Goal: Information Seeking & Learning: Find contact information

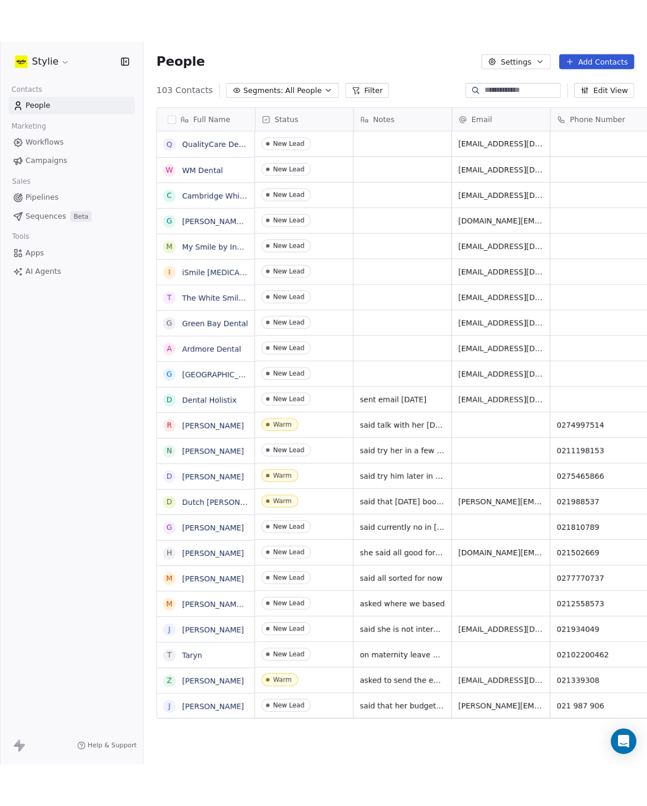
scroll to position [701, 483]
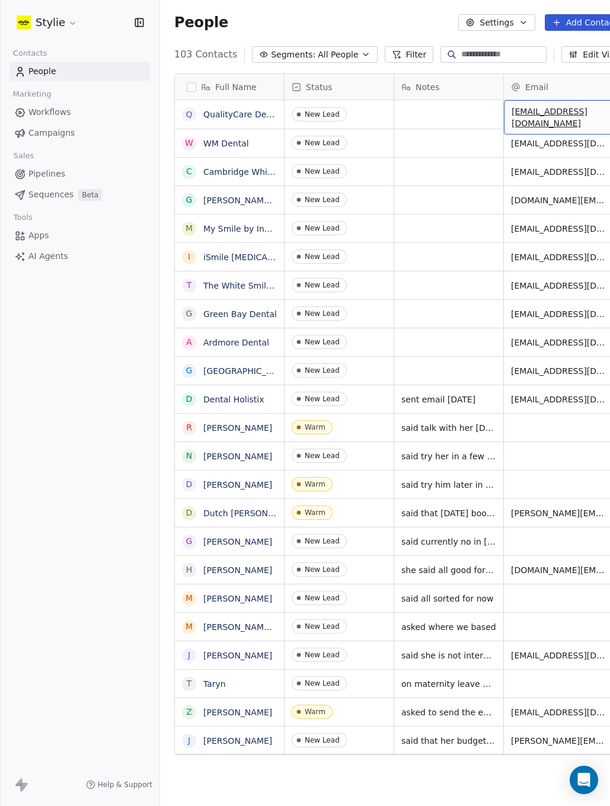
drag, startPoint x: 513, startPoint y: 114, endPoint x: 608, endPoint y: 117, distance: 94.3
click at [608, 117] on span "[EMAIL_ADDRESS][DOMAIN_NAME]" at bounding box center [582, 118] width 141 height 24
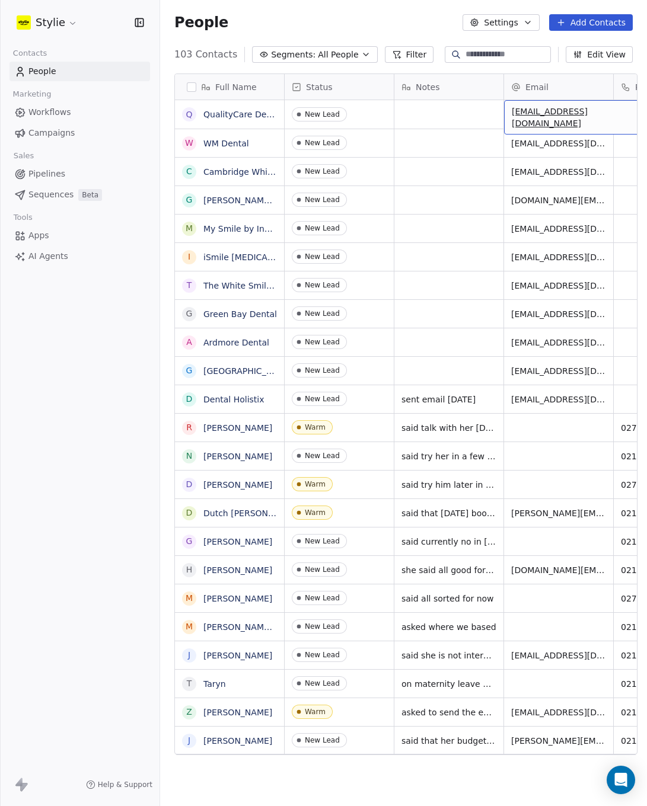
drag, startPoint x: 621, startPoint y: 117, endPoint x: 519, endPoint y: 113, distance: 102.7
click at [519, 113] on span "[EMAIL_ADDRESS][DOMAIN_NAME]" at bounding box center [582, 118] width 141 height 24
drag, startPoint x: 514, startPoint y: 114, endPoint x: 549, endPoint y: 115, distance: 35.0
click at [549, 115] on span "[EMAIL_ADDRESS][DOMAIN_NAME]" at bounding box center [582, 118] width 141 height 24
click at [516, 113] on span "[EMAIL_ADDRESS][DOMAIN_NAME]" at bounding box center [582, 118] width 141 height 24
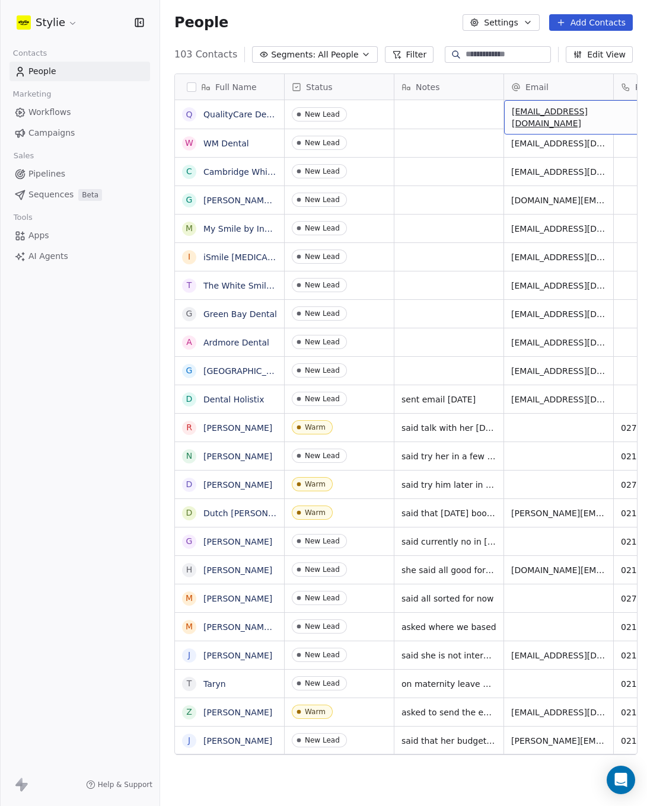
click at [516, 113] on span "[EMAIL_ADDRESS][DOMAIN_NAME]" at bounding box center [582, 118] width 141 height 24
drag, startPoint x: 473, startPoint y: 750, endPoint x: 525, endPoint y: 752, distance: 52.2
click at [527, 752] on html "Stylie Contacts People Marketing Workflows Campaigns Sales Pipelines Sequences …" at bounding box center [323, 403] width 647 height 806
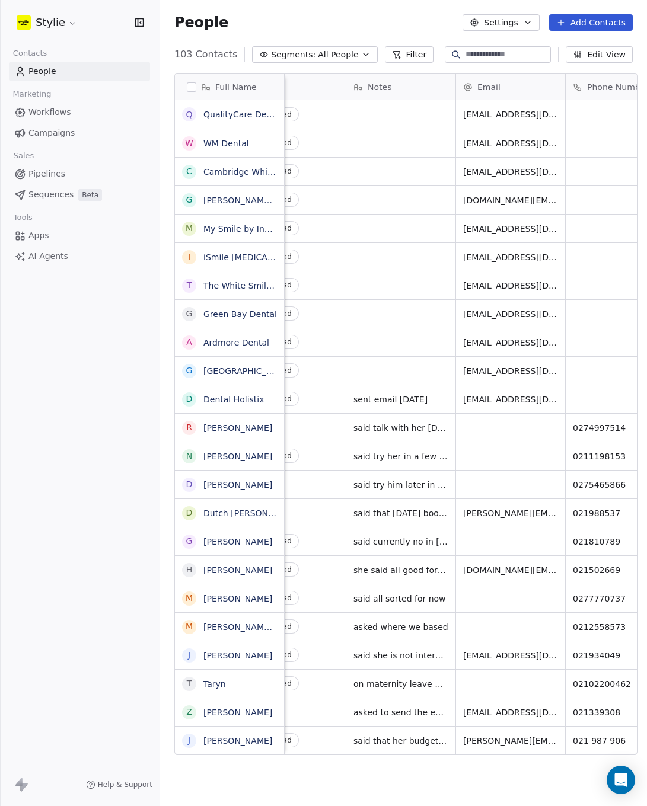
scroll to position [0, 50]
click at [548, 117] on span "[EMAIL_ADDRESS][DOMAIN_NAME]" at bounding box center [532, 118] width 141 height 24
click at [588, 111] on input "**********" at bounding box center [528, 115] width 143 height 24
drag, startPoint x: 580, startPoint y: 116, endPoint x: 460, endPoint y: 116, distance: 120.4
click at [460, 116] on input "**********" at bounding box center [528, 115] width 143 height 24
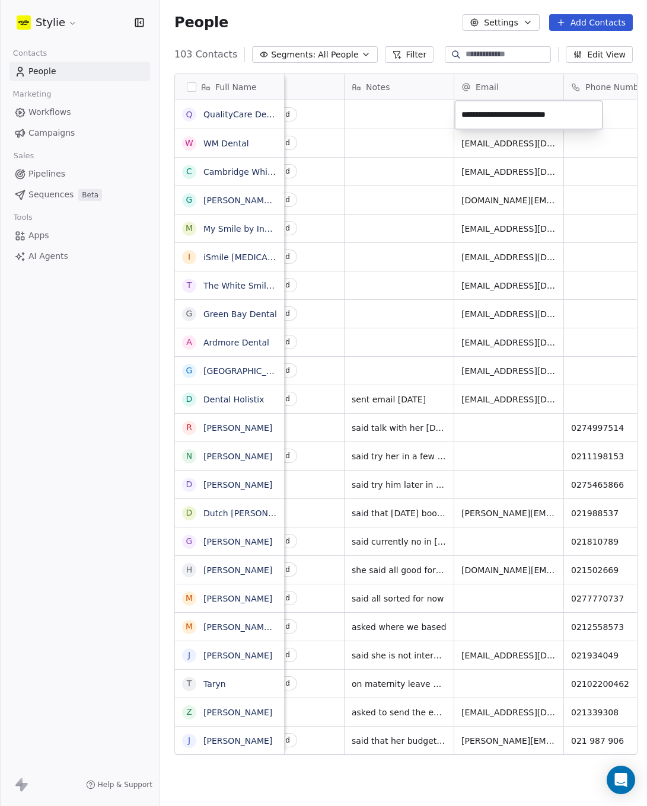
click at [244, 120] on html "Stylie Contacts People Marketing Workflows Campaigns Sales Pipelines Sequences …" at bounding box center [323, 403] width 647 height 806
click at [250, 113] on html "Stylie Contacts People Marketing Workflows Campaigns Sales Pipelines Sequences …" at bounding box center [323, 403] width 647 height 806
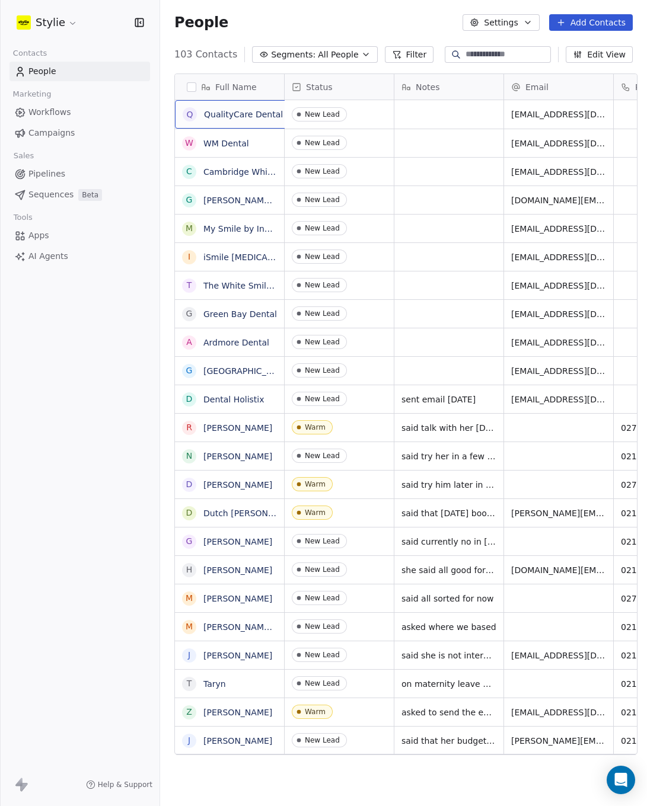
drag, startPoint x: 201, startPoint y: 109, endPoint x: 278, endPoint y: 116, distance: 77.4
click at [271, 120] on div "Q QualityCare Dental" at bounding box center [233, 114] width 100 height 14
drag, startPoint x: 253, startPoint y: 113, endPoint x: 166, endPoint y: 112, distance: 86.6
click at [166, 112] on html "Stylie Contacts People Marketing Workflows Campaigns Sales Pipelines Sequences …" at bounding box center [323, 403] width 647 height 806
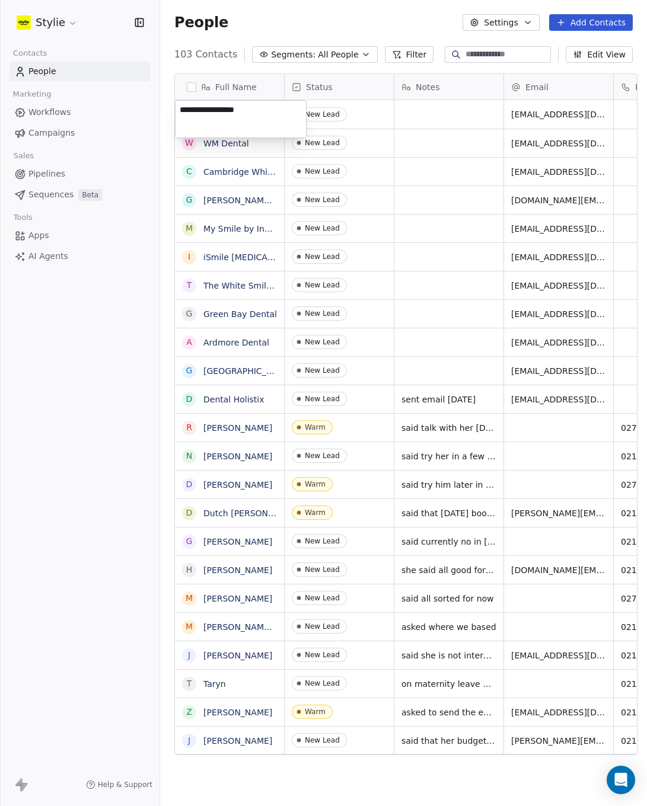
drag, startPoint x: 253, startPoint y: 110, endPoint x: 180, endPoint y: 109, distance: 72.3
click at [180, 109] on textarea "**********" at bounding box center [241, 119] width 130 height 37
click at [245, 147] on html "Stylie Contacts People Marketing Workflows Campaigns Sales Pipelines Sequences …" at bounding box center [323, 403] width 647 height 806
drag, startPoint x: 248, startPoint y: 146, endPoint x: 223, endPoint y: 145, distance: 24.9
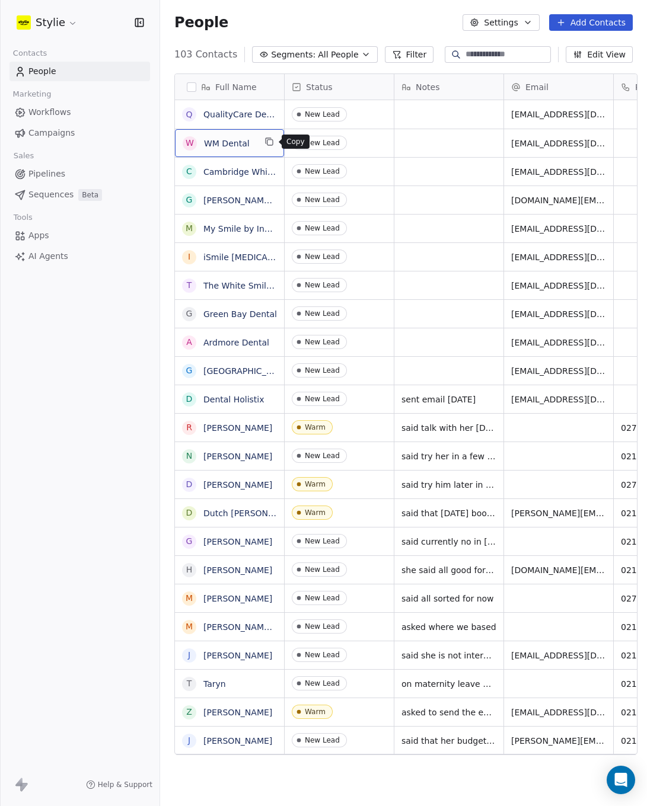
click at [269, 144] on icon "grid" at bounding box center [268, 141] width 9 height 9
drag, startPoint x: 512, startPoint y: 142, endPoint x: 606, endPoint y: 145, distance: 94.3
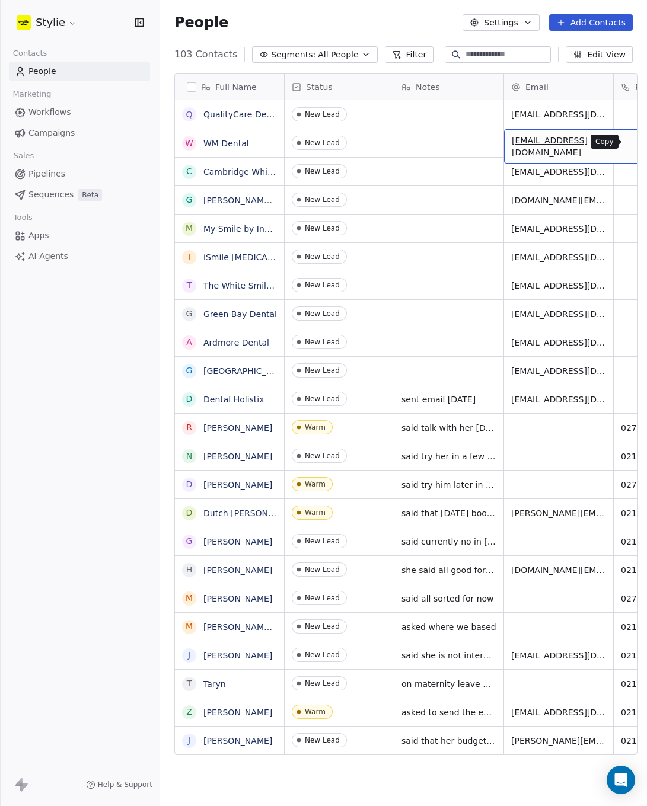
click at [262, 173] on link "Cambridge White Oral Therapy Clinic" at bounding box center [280, 171] width 154 height 9
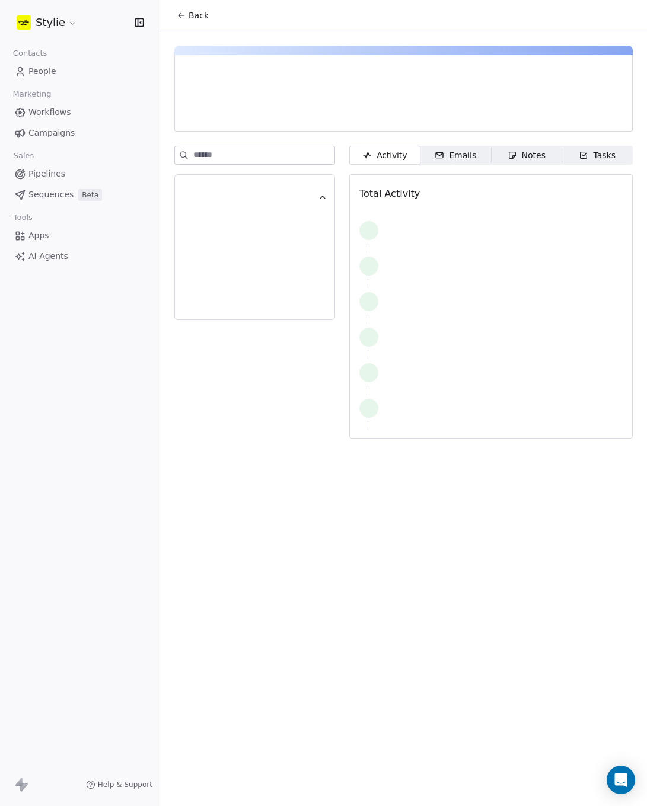
click at [273, 171] on div at bounding box center [254, 236] width 161 height 181
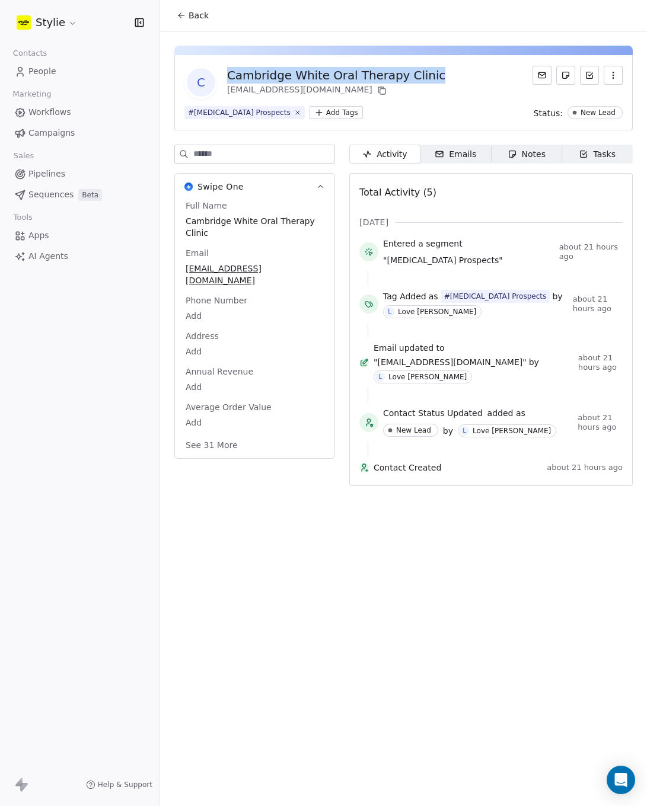
drag, startPoint x: 421, startPoint y: 79, endPoint x: 228, endPoint y: 68, distance: 193.0
click at [226, 68] on div "C Cambridge White Oral Therapy Clinic admin@cambridgewhite.co.nz" at bounding box center [314, 82] width 261 height 33
copy div "Cambridge White Oral Therapy Clinic"
drag, startPoint x: 187, startPoint y: 263, endPoint x: 222, endPoint y: 272, distance: 36.0
click at [222, 272] on span "[EMAIL_ADDRESS][DOMAIN_NAME]" at bounding box center [254, 275] width 137 height 24
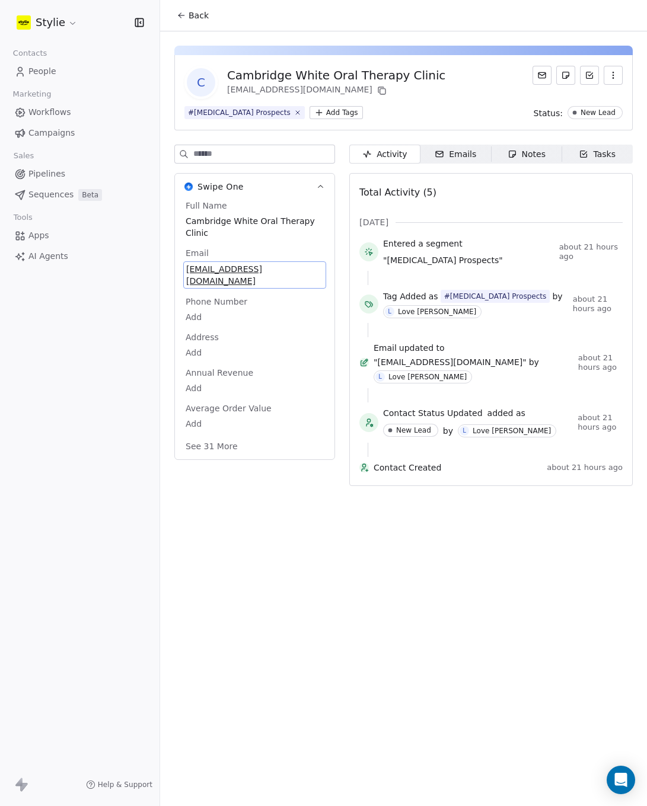
drag, startPoint x: 304, startPoint y: 271, endPoint x: 194, endPoint y: 268, distance: 109.7
click at [197, 269] on span "[EMAIL_ADDRESS][DOMAIN_NAME]" at bounding box center [254, 275] width 137 height 24
drag, startPoint x: 187, startPoint y: 267, endPoint x: 287, endPoint y: 269, distance: 100.2
click at [265, 269] on span "[EMAIL_ADDRESS][DOMAIN_NAME]" at bounding box center [254, 275] width 137 height 24
click at [303, 269] on span "[EMAIL_ADDRESS][DOMAIN_NAME]" at bounding box center [254, 275] width 137 height 24
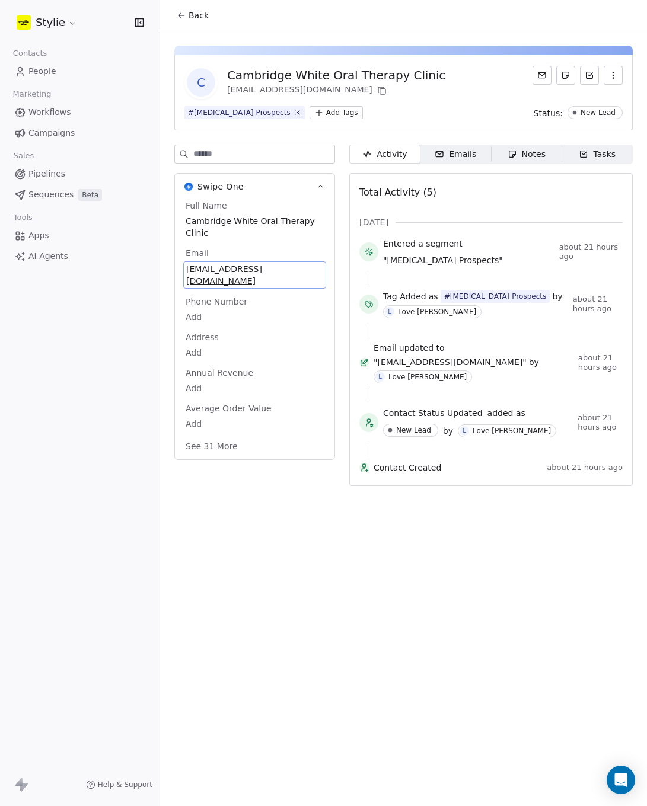
click at [303, 269] on span "[EMAIL_ADDRESS][DOMAIN_NAME]" at bounding box center [254, 275] width 137 height 24
drag, startPoint x: 309, startPoint y: 276, endPoint x: 174, endPoint y: 276, distance: 135.2
click at [174, 276] on html "**********" at bounding box center [323, 403] width 647 height 806
drag, startPoint x: 189, startPoint y: 275, endPoint x: 312, endPoint y: 278, distance: 122.8
click at [312, 278] on input "**********" at bounding box center [250, 276] width 128 height 24
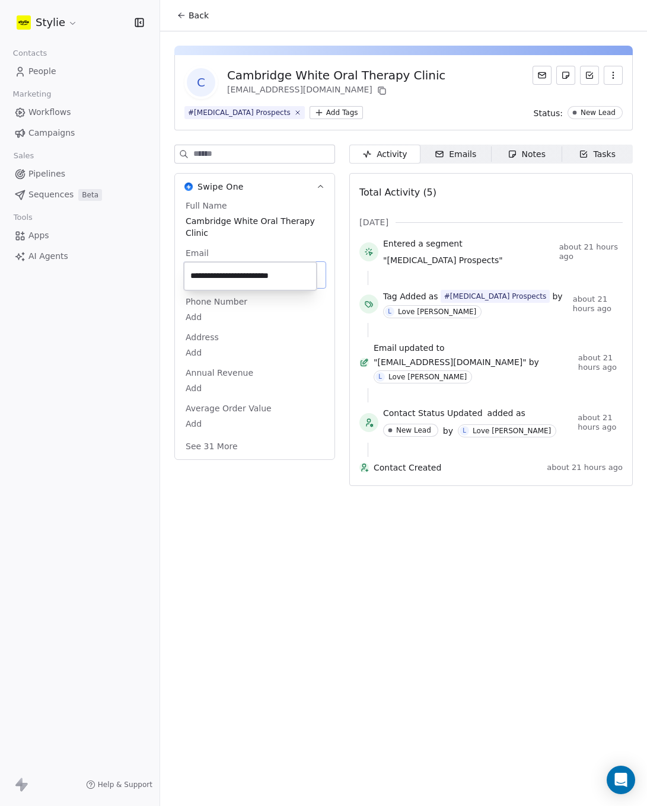
click at [30, 72] on html "**********" at bounding box center [323, 403] width 647 height 806
click at [33, 71] on html "**********" at bounding box center [323, 403] width 647 height 806
click at [29, 69] on span "People" at bounding box center [42, 71] width 28 height 12
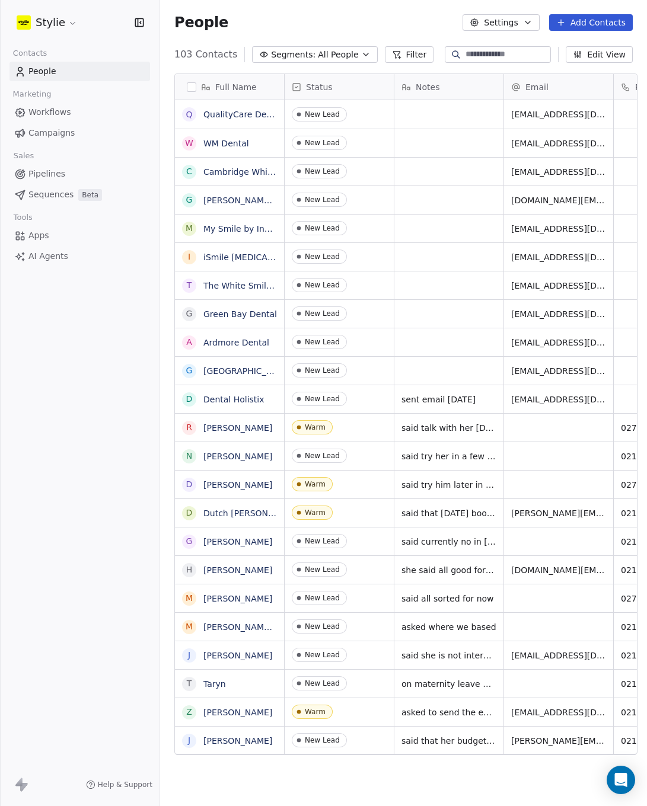
scroll to position [701, 483]
click at [258, 202] on link "[PERSON_NAME][GEOGRAPHIC_DATA]" at bounding box center [281, 200] width 156 height 9
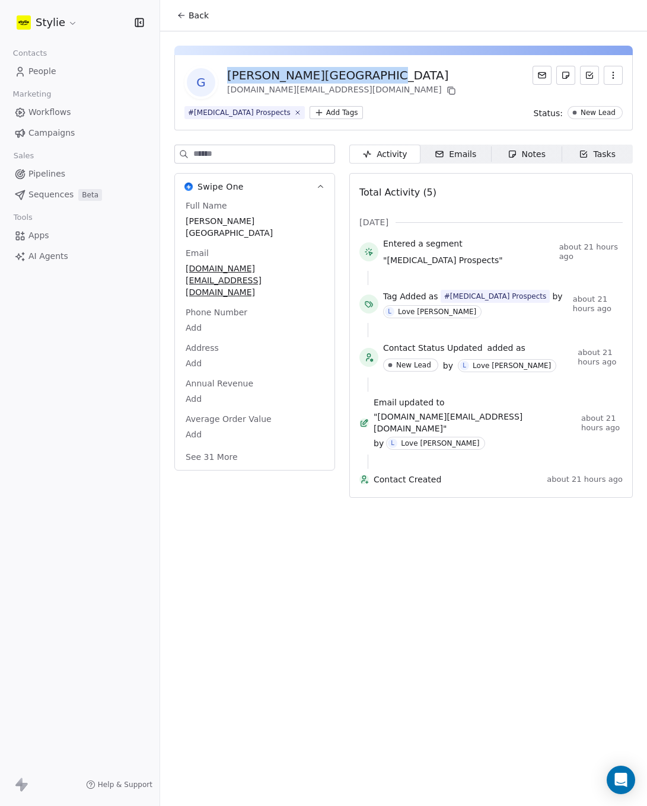
drag, startPoint x: 369, startPoint y: 75, endPoint x: 221, endPoint y: 75, distance: 148.8
click at [221, 75] on div "G Glen Innes Dental Centre gi.dental@xtra.co.nz" at bounding box center [403, 82] width 438 height 33
copy div "[PERSON_NAME][GEOGRAPHIC_DATA]"
click at [446, 92] on icon at bounding box center [450, 90] width 9 height 9
click at [39, 71] on span "People" at bounding box center [42, 71] width 28 height 12
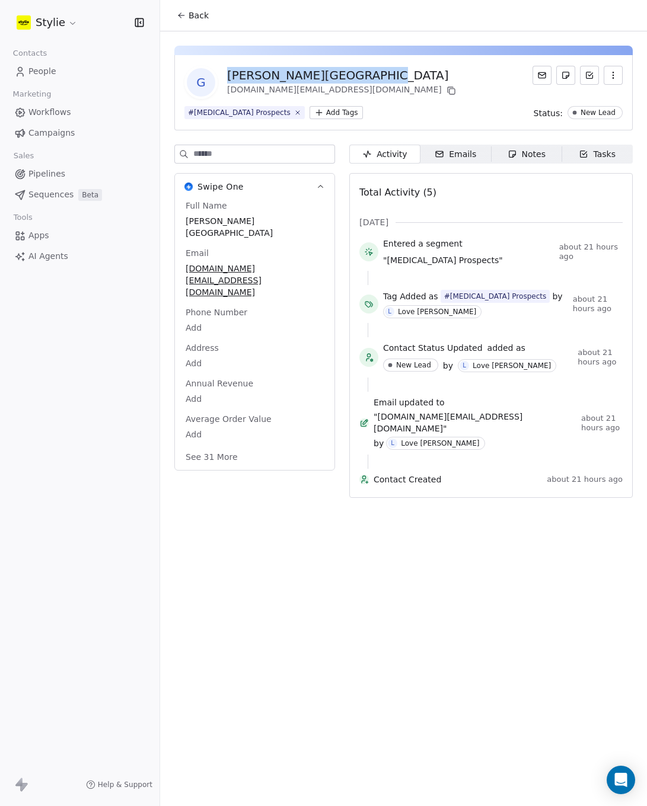
click at [39, 71] on div "Stylie Contacts People Marketing Workflows Campaigns Sales Pipelines Sequences …" at bounding box center [323, 403] width 647 height 806
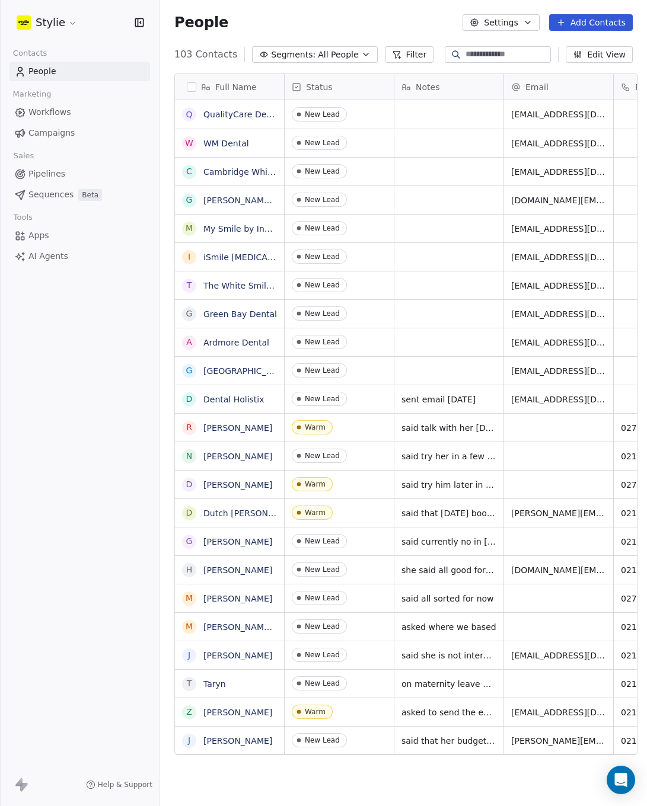
scroll to position [701, 483]
click at [231, 229] on link "My Smile by Infinity Clinic" at bounding box center [256, 228] width 107 height 9
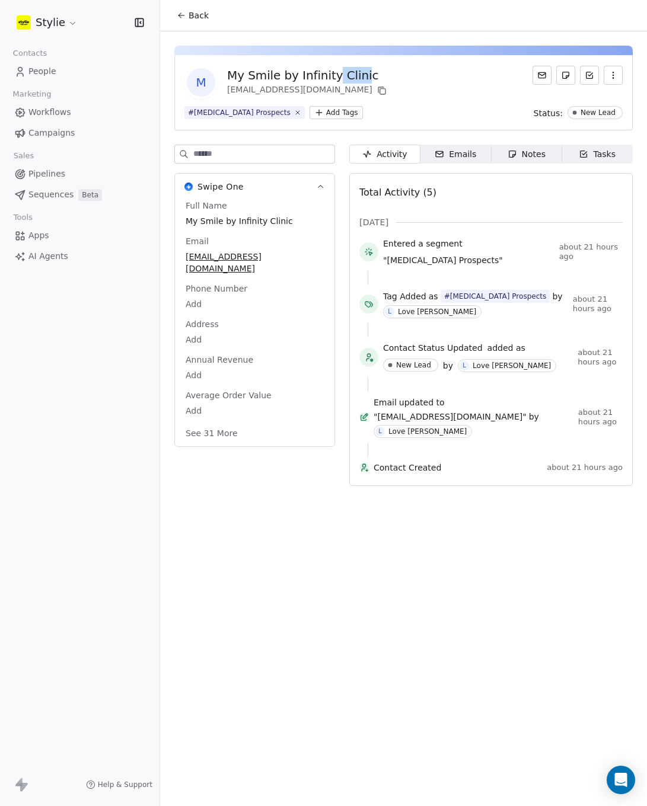
drag, startPoint x: 356, startPoint y: 74, endPoint x: 330, endPoint y: 73, distance: 26.1
click at [330, 73] on div "My Smile by Infinity Clinic" at bounding box center [308, 75] width 162 height 17
click at [375, 79] on div "M My Smile by Infinity Clinic info@infinityclinic.co.nz" at bounding box center [403, 82] width 438 height 33
drag, startPoint x: 373, startPoint y: 77, endPoint x: 250, endPoint y: 74, distance: 122.8
click at [218, 75] on div "M My Smile by Infinity Clinic info@infinityclinic.co.nz" at bounding box center [403, 82] width 438 height 33
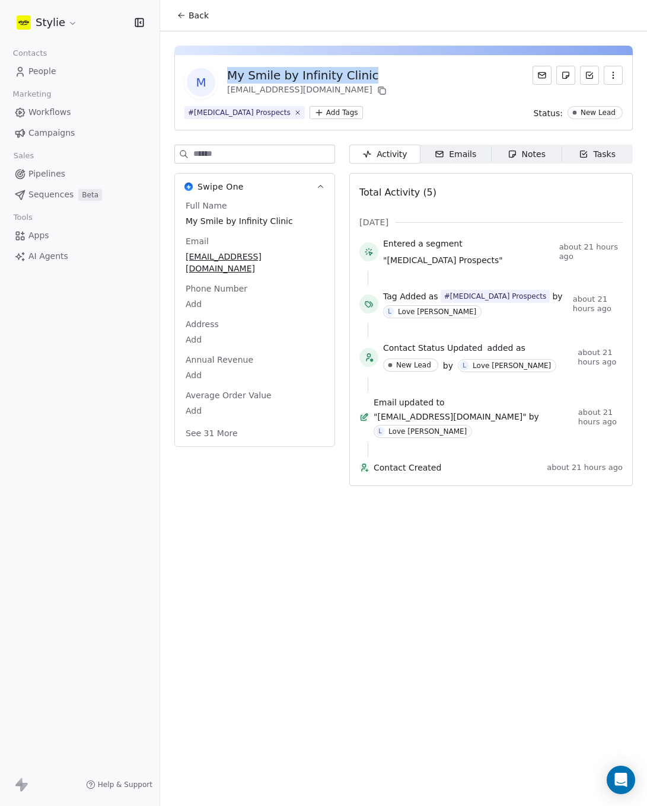
copy div "My Smile by Infinity Clinic"
click at [379, 90] on icon at bounding box center [381, 91] width 5 height 5
click at [39, 75] on span "People" at bounding box center [42, 71] width 28 height 12
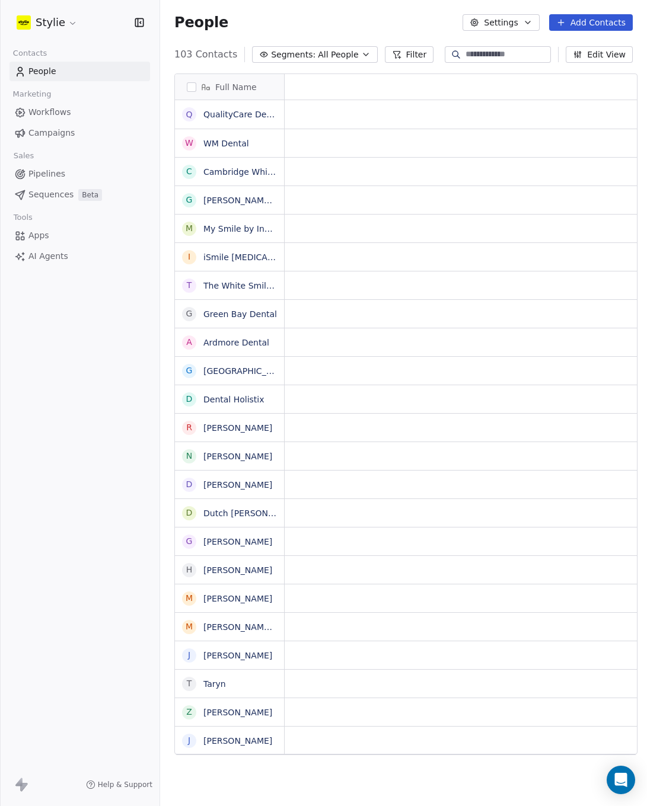
scroll to position [9, 9]
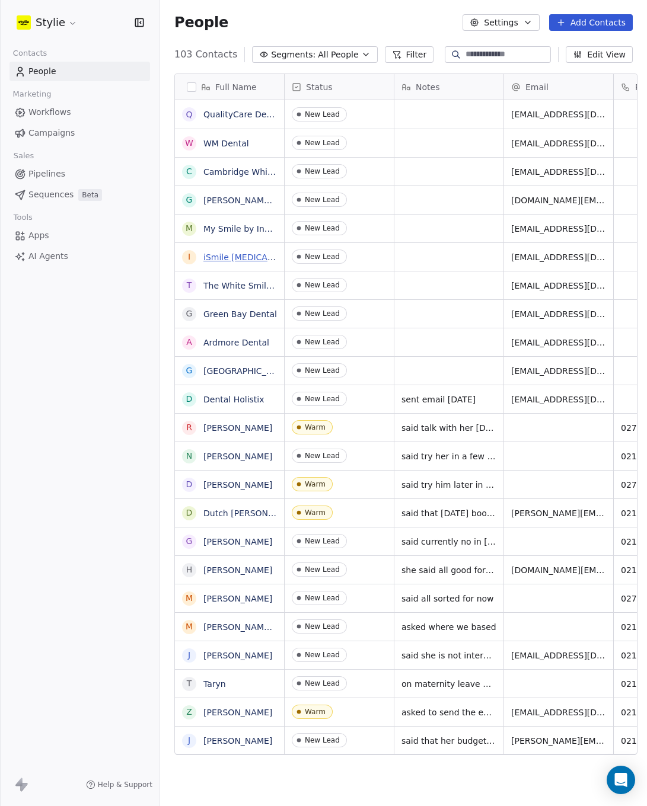
click at [250, 258] on link "iSmile [MEDICAL_DATA] Clinic" at bounding box center [264, 257] width 123 height 9
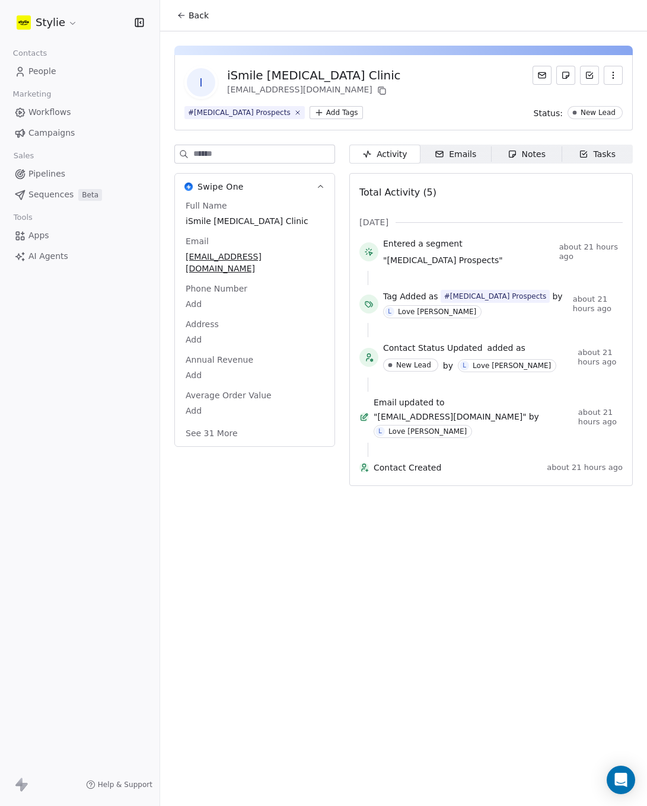
drag, startPoint x: 380, startPoint y: 81, endPoint x: 227, endPoint y: 78, distance: 153.0
click at [227, 78] on div "i iSmile Teeth Whitening Clinic info@ismile.co.nz" at bounding box center [403, 82] width 438 height 33
copy div "iSmile [MEDICAL_DATA] Clinic"
click at [377, 92] on icon at bounding box center [381, 90] width 9 height 9
click at [48, 70] on span "People" at bounding box center [42, 71] width 28 height 12
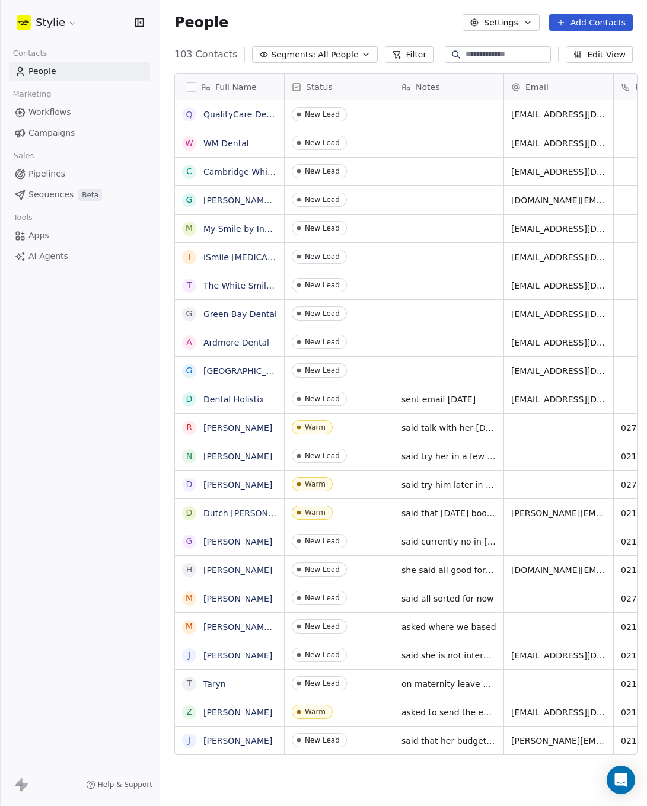
scroll to position [9, 9]
click at [233, 288] on link "The White Smile Company" at bounding box center [258, 285] width 110 height 9
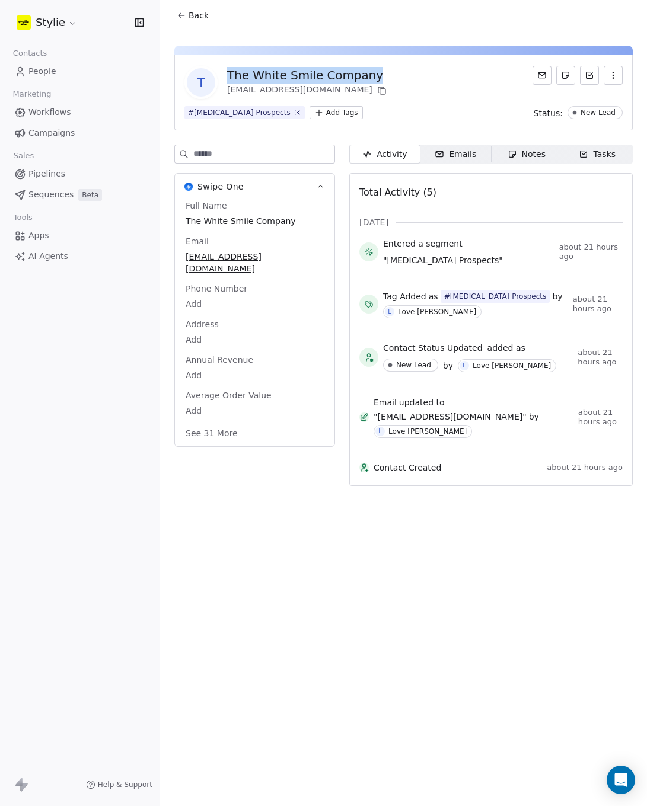
drag, startPoint x: 353, startPoint y: 78, endPoint x: 243, endPoint y: 76, distance: 110.3
click at [225, 76] on div "T The White Smile Company smile@thewhitesmilecompany.co.nz" at bounding box center [403, 82] width 438 height 33
copy div "The White Smile Company"
click at [615, 76] on icon "button" at bounding box center [612, 75] width 9 height 9
click at [50, 77] on span "People" at bounding box center [42, 71] width 28 height 12
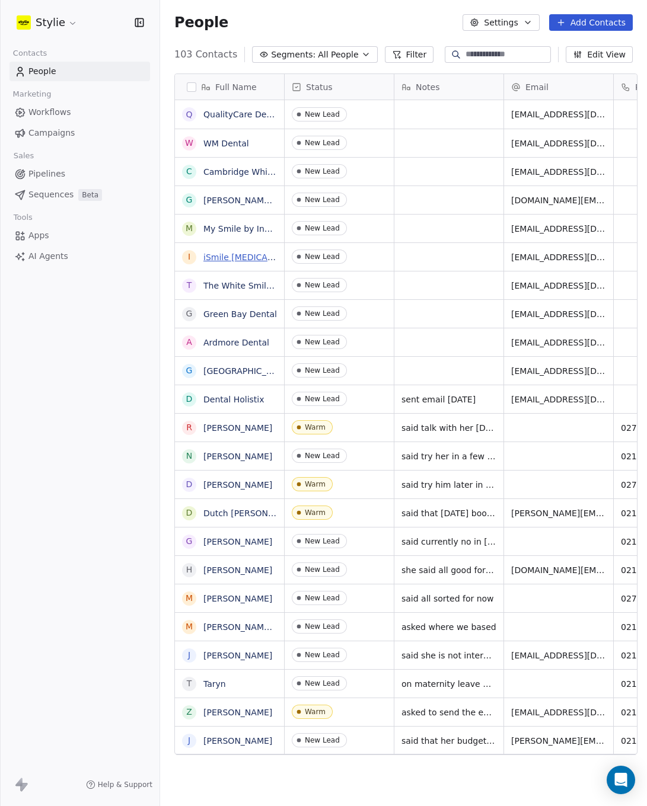
scroll to position [9, 9]
click at [185, 288] on button "grid" at bounding box center [186, 285] width 9 height 9
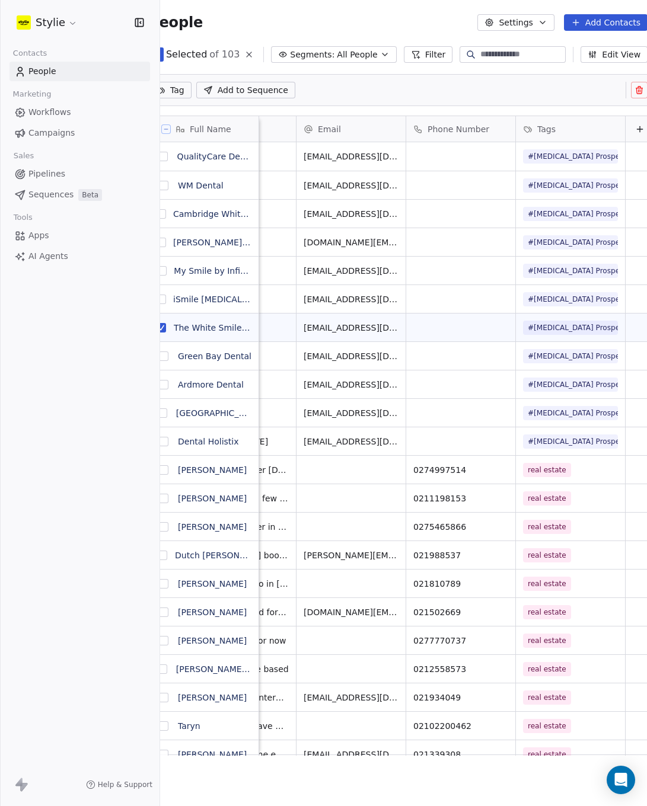
scroll to position [0, 47]
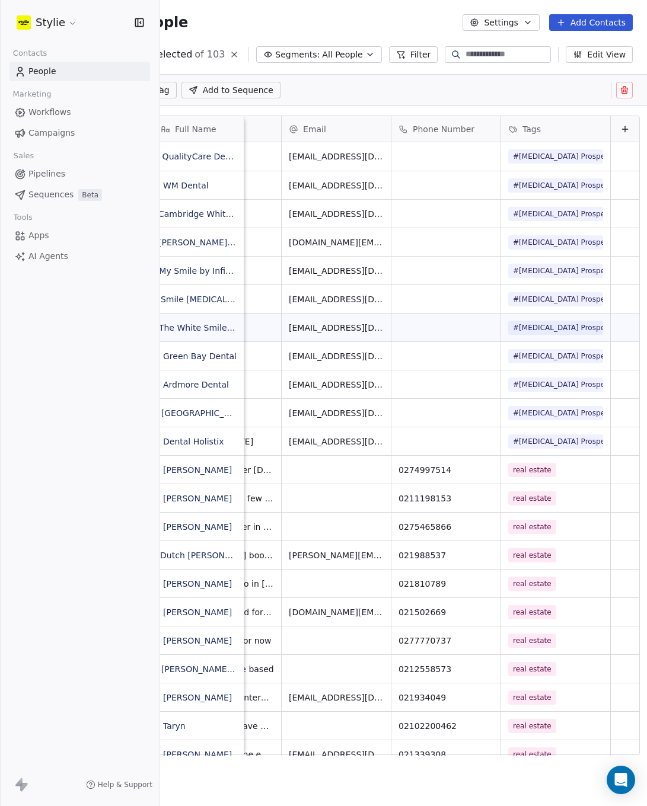
click at [626, 95] on button at bounding box center [624, 90] width 17 height 17
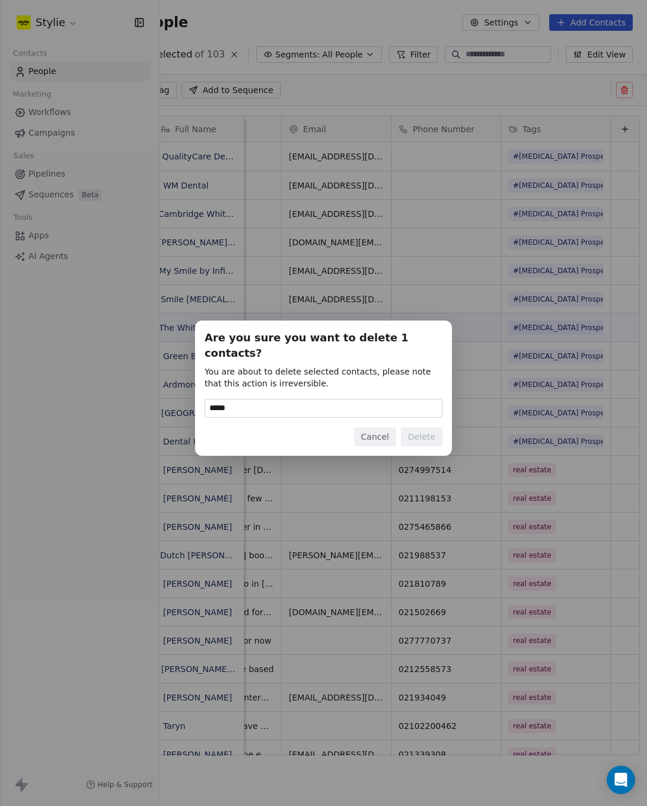
type input "******"
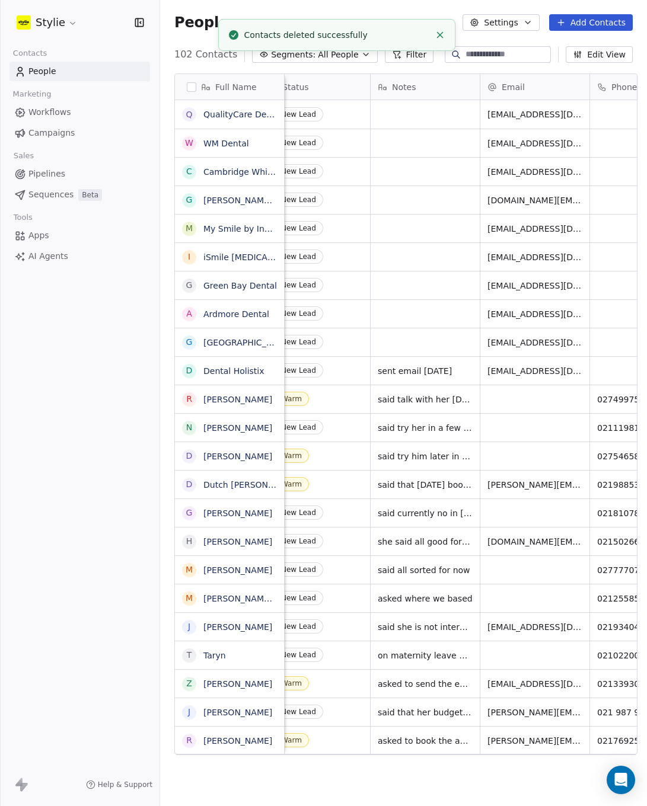
scroll to position [0, 0]
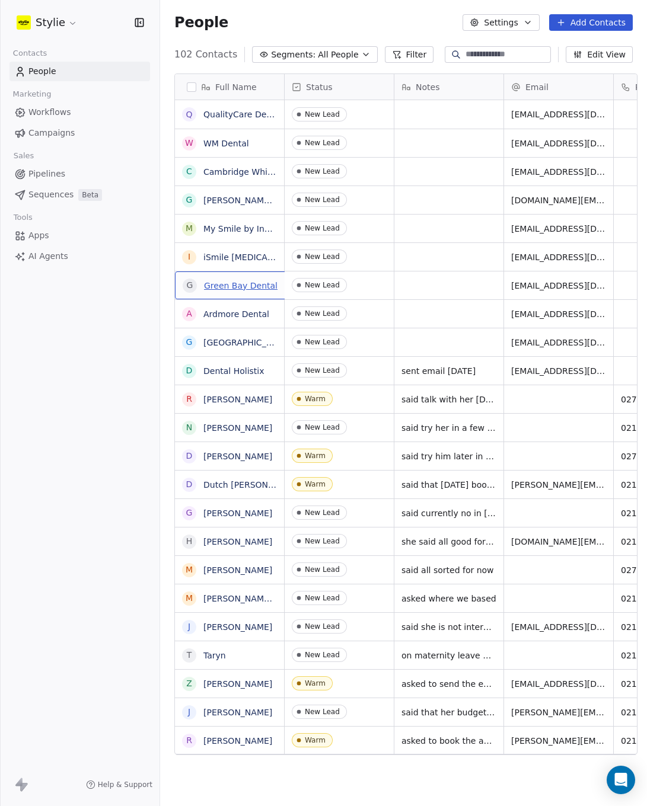
drag, startPoint x: 272, startPoint y: 287, endPoint x: 200, endPoint y: 283, distance: 71.9
drag, startPoint x: 199, startPoint y: 278, endPoint x: 270, endPoint y: 282, distance: 71.9
click at [262, 282] on div "G Green Bay Dental" at bounding box center [230, 286] width 95 height 14
click at [288, 284] on icon "grid" at bounding box center [290, 282] width 5 height 5
drag, startPoint x: 508, startPoint y: 286, endPoint x: 610, endPoint y: 289, distance: 102.0
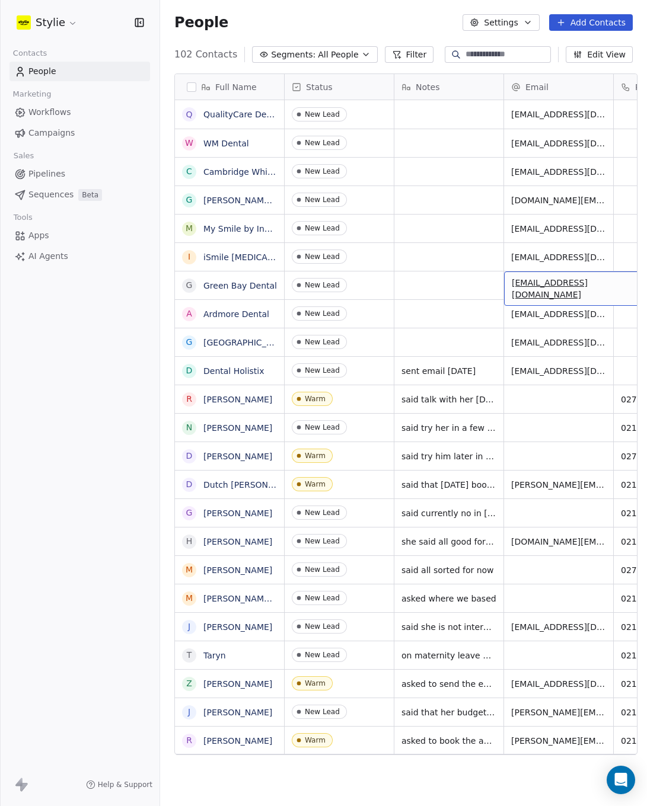
click at [611, 289] on span "[EMAIL_ADDRESS][DOMAIN_NAME]" at bounding box center [582, 289] width 141 height 24
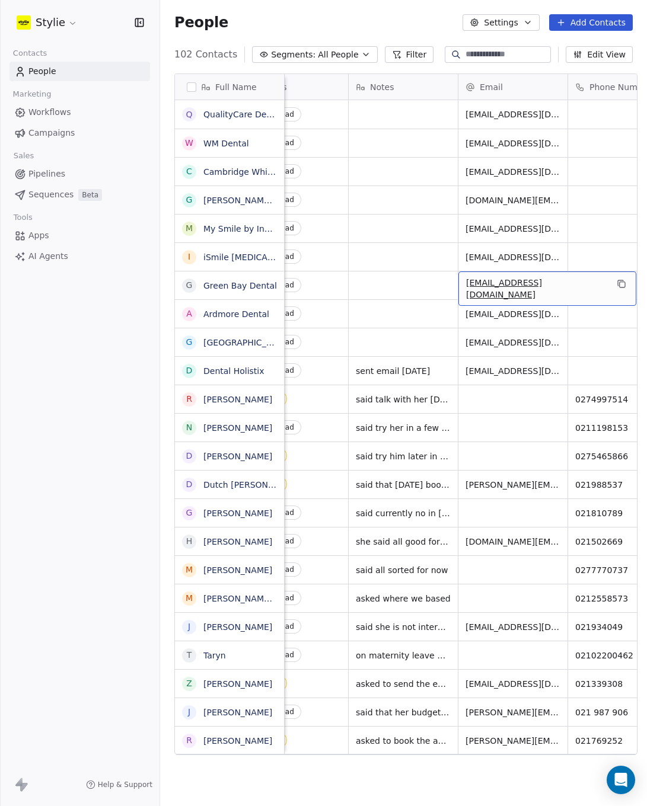
scroll to position [0, 49]
click at [613, 286] on icon "grid" at bounding box center [617, 283] width 9 height 9
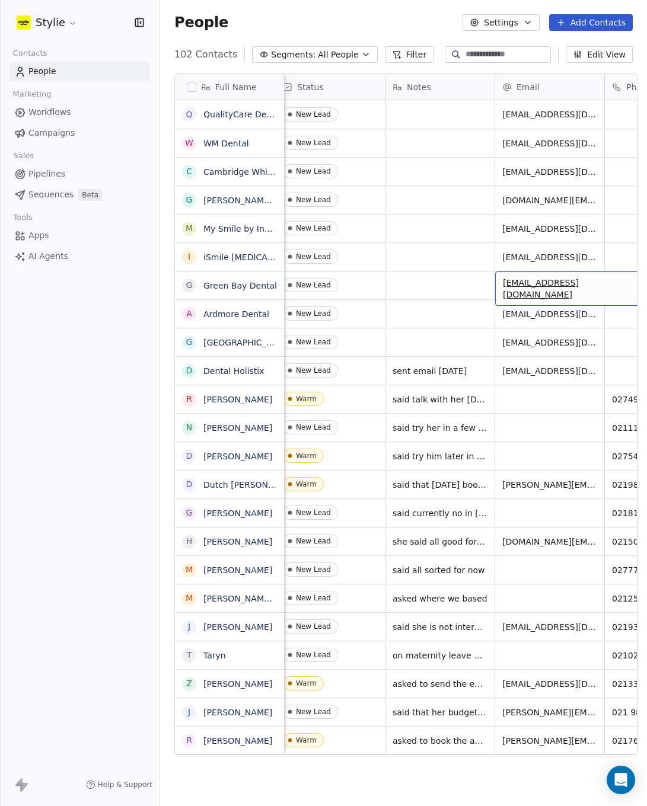
scroll to position [0, 0]
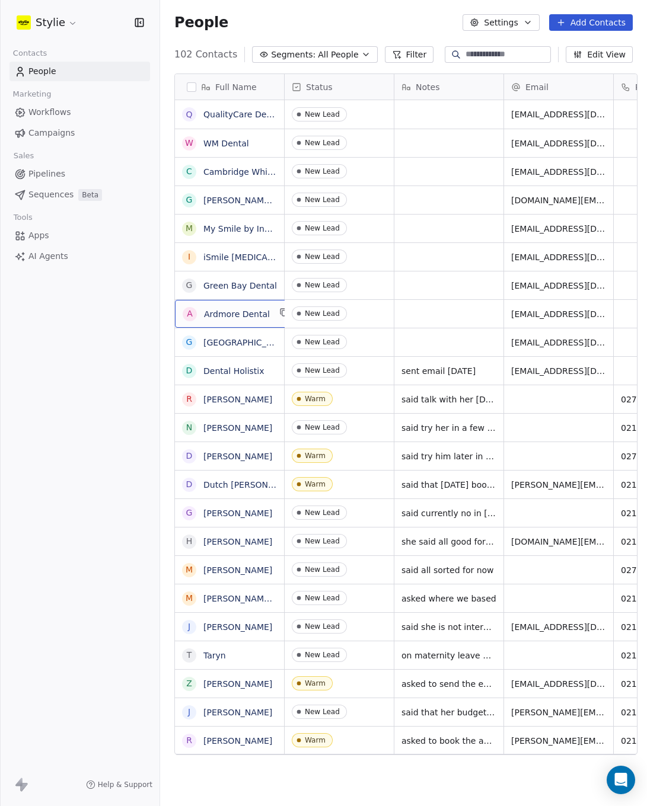
drag, startPoint x: 264, startPoint y: 314, endPoint x: 198, endPoint y: 312, distance: 65.9
click at [279, 309] on icon "grid" at bounding box center [283, 312] width 9 height 9
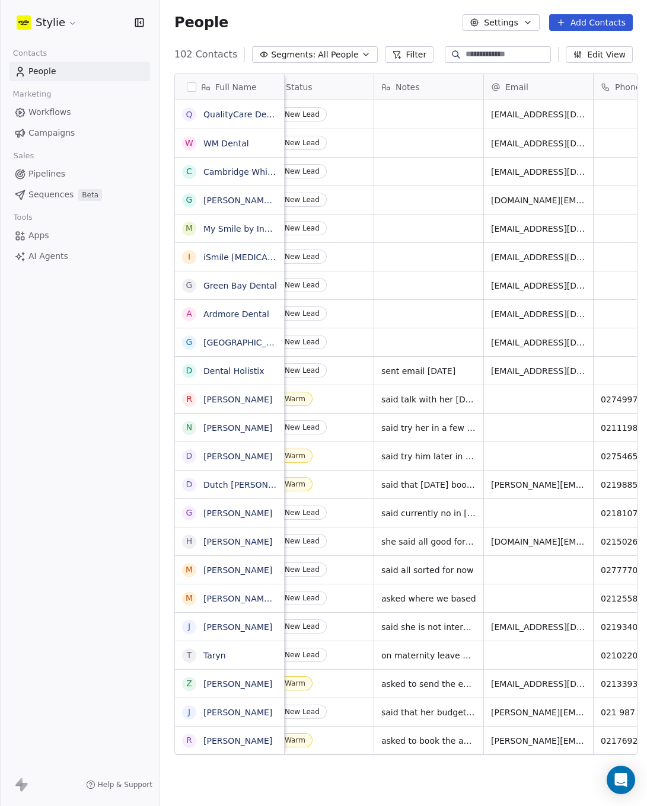
scroll to position [0, 34]
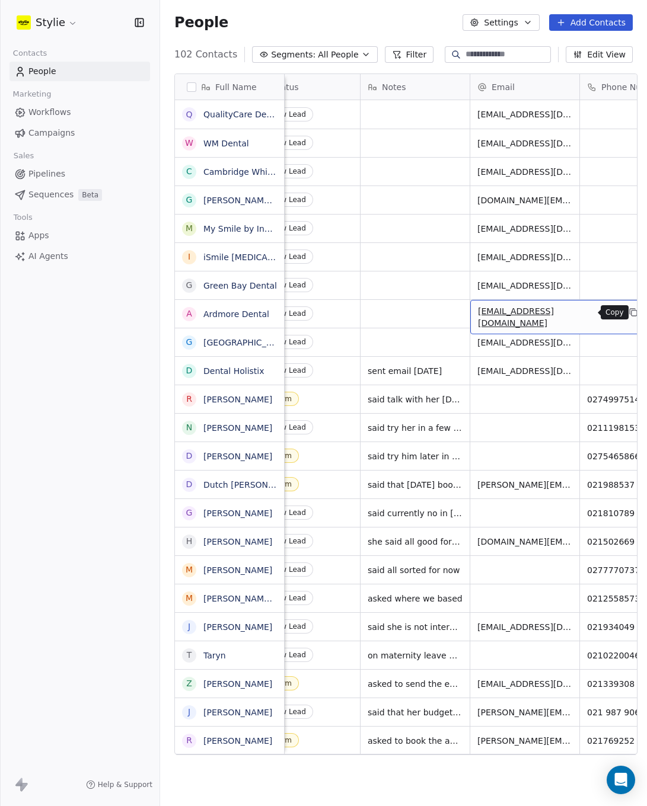
click at [630, 312] on icon "grid" at bounding box center [632, 311] width 5 height 5
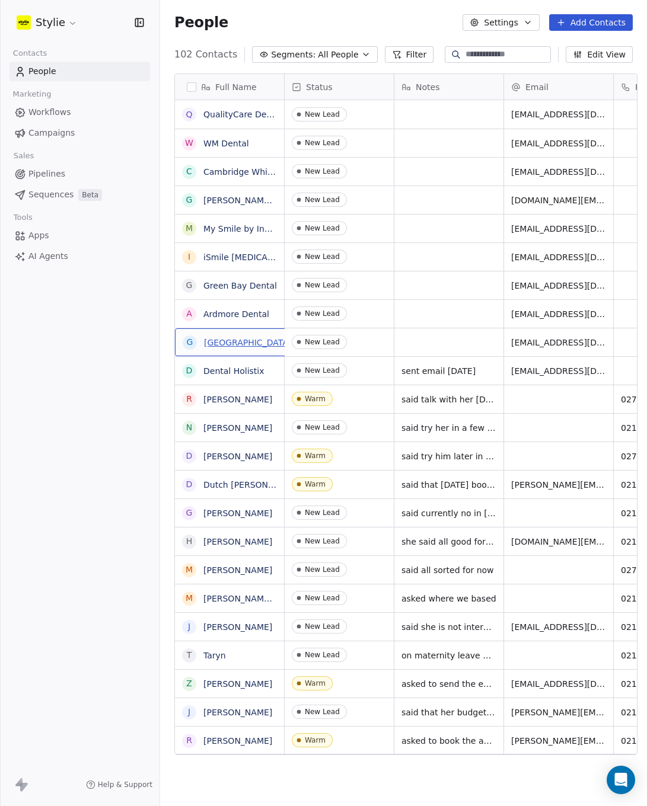
drag, startPoint x: 196, startPoint y: 335, endPoint x: 273, endPoint y: 337, distance: 76.5
click at [239, 343] on link "[GEOGRAPHIC_DATA]" at bounding box center [246, 342] width 87 height 9
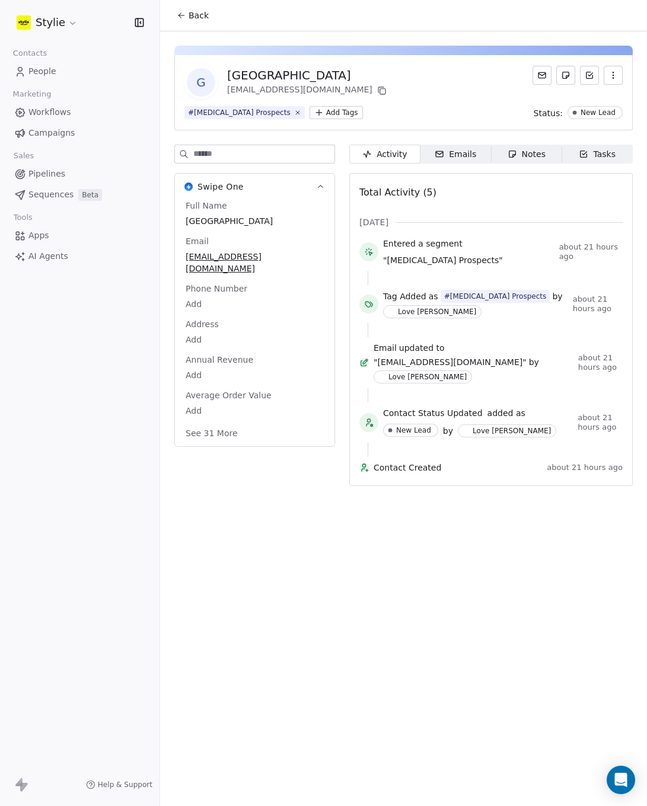
drag, startPoint x: 363, startPoint y: 72, endPoint x: 235, endPoint y: 74, distance: 128.1
click at [224, 74] on div "G Glendowie Dental Centre admin@glendowiedentalcentre.co.nz" at bounding box center [286, 82] width 205 height 33
copy div "[GEOGRAPHIC_DATA]"
click at [378, 91] on icon at bounding box center [381, 90] width 9 height 9
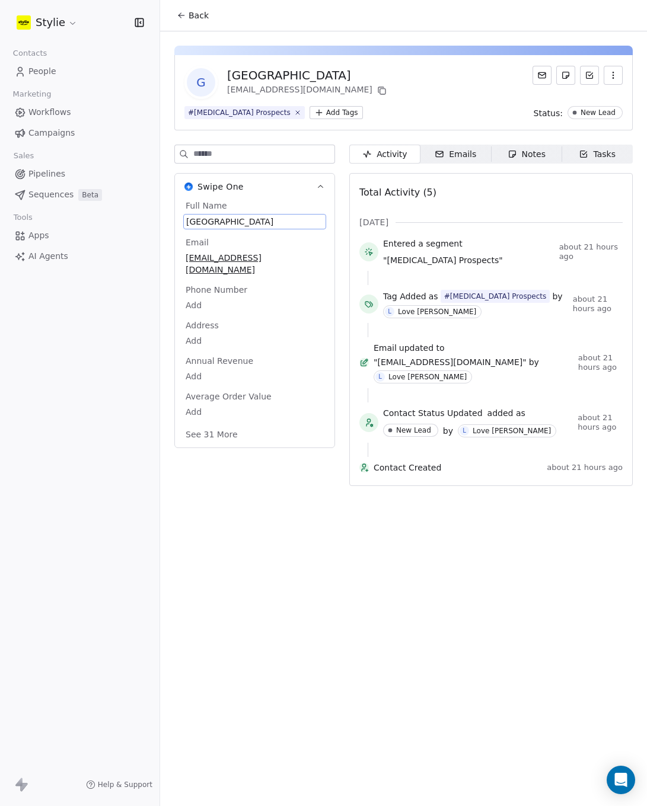
drag, startPoint x: 187, startPoint y: 218, endPoint x: 212, endPoint y: 218, distance: 25.5
click at [212, 218] on span "[GEOGRAPHIC_DATA]" at bounding box center [254, 222] width 137 height 12
drag, startPoint x: 361, startPoint y: 75, endPoint x: 226, endPoint y: 75, distance: 135.2
click at [225, 75] on div "G Glendowie Dental Centre admin@glendowiedentalcentre.co.nz" at bounding box center [286, 82] width 205 height 33
copy div "[GEOGRAPHIC_DATA]"
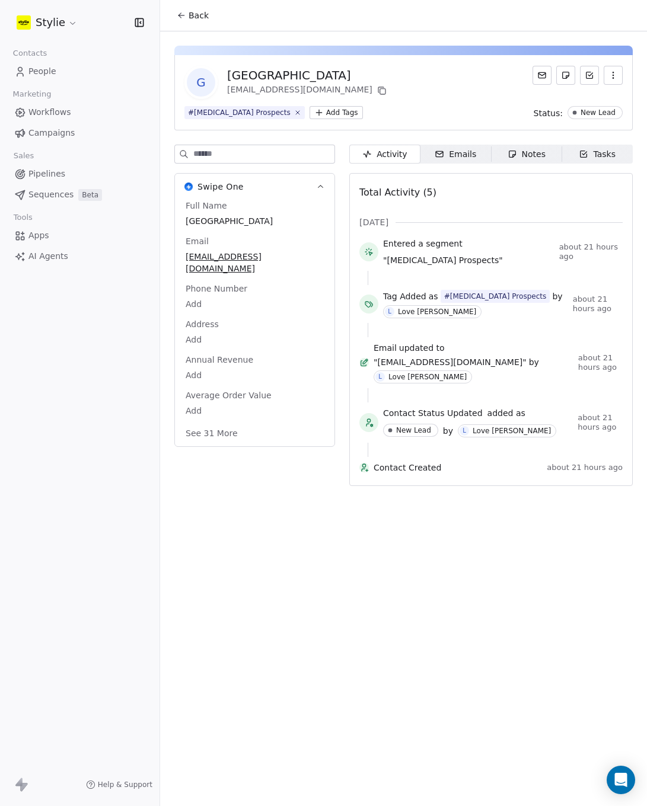
click at [46, 109] on span "Workflows" at bounding box center [49, 112] width 43 height 12
click at [38, 75] on span "People" at bounding box center [42, 71] width 28 height 12
click at [41, 73] on span "People" at bounding box center [42, 71] width 28 height 12
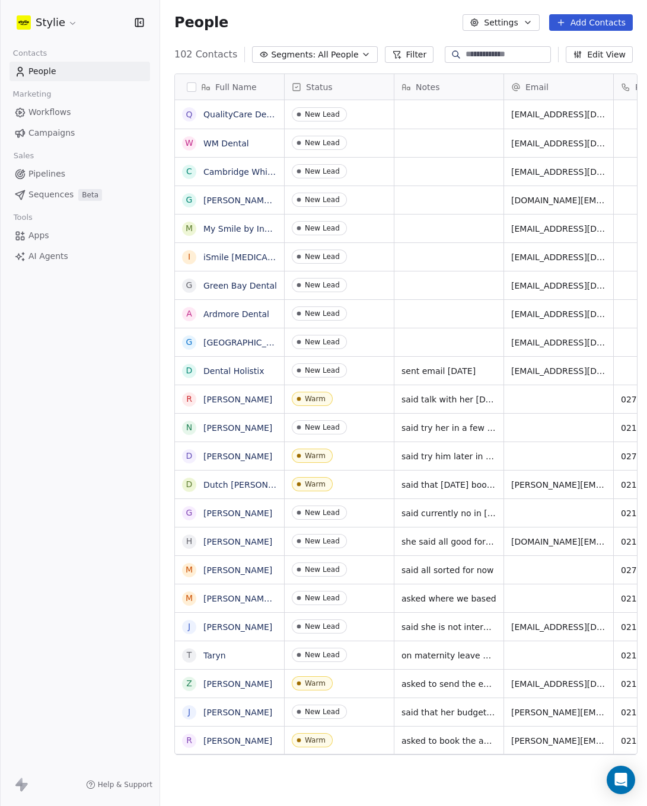
scroll to position [9, 9]
click at [275, 372] on icon "grid" at bounding box center [279, 369] width 9 height 9
click at [420, 373] on span "sent email [DATE]" at bounding box center [439, 371] width 74 height 12
click at [498, 371] on textarea "**********" at bounding box center [455, 375] width 120 height 37
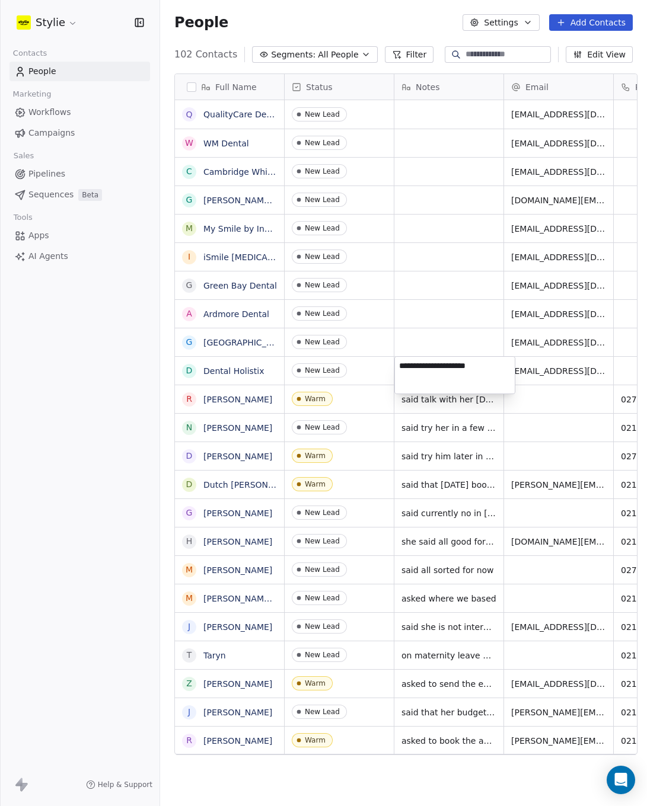
drag, startPoint x: 488, startPoint y: 366, endPoint x: 387, endPoint y: 361, distance: 100.9
click at [387, 361] on html "Stylie Contacts People Marketing Workflows Campaigns Sales Pipelines Sequences …" at bounding box center [323, 403] width 647 height 806
drag, startPoint x: 403, startPoint y: 367, endPoint x: 494, endPoint y: 369, distance: 91.3
click at [494, 369] on textarea "**********" at bounding box center [455, 375] width 120 height 37
click at [494, 368] on textarea "**********" at bounding box center [455, 375] width 120 height 37
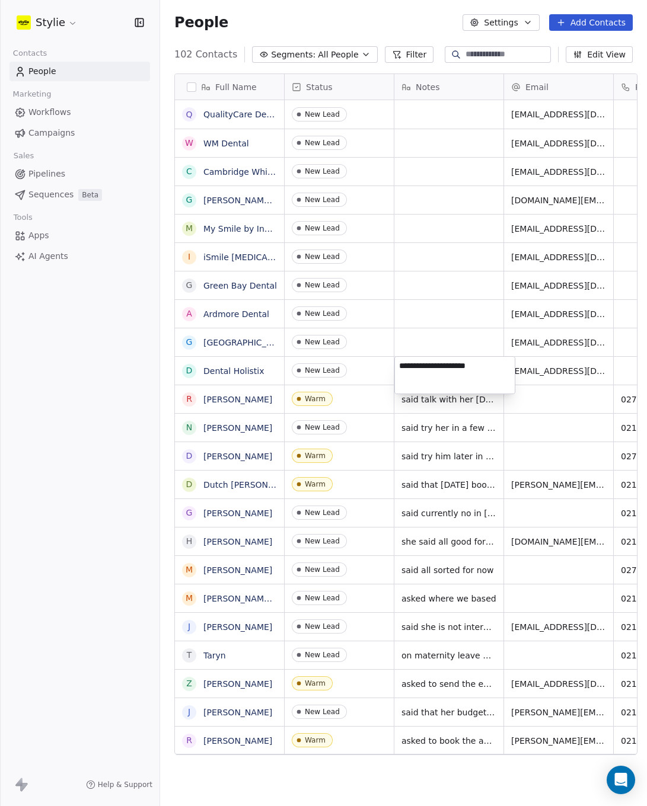
drag, startPoint x: 492, startPoint y: 368, endPoint x: 399, endPoint y: 365, distance: 93.2
click at [399, 365] on textarea "**********" at bounding box center [455, 375] width 120 height 37
click at [425, 346] on html "Stylie Contacts People Marketing Workflows Campaigns Sales Pipelines Sequences …" at bounding box center [323, 403] width 647 height 806
click at [425, 345] on html "Stylie Contacts People Marketing Workflows Campaigns Sales Pipelines Sequences …" at bounding box center [323, 403] width 647 height 806
click at [423, 343] on textarea at bounding box center [449, 346] width 108 height 37
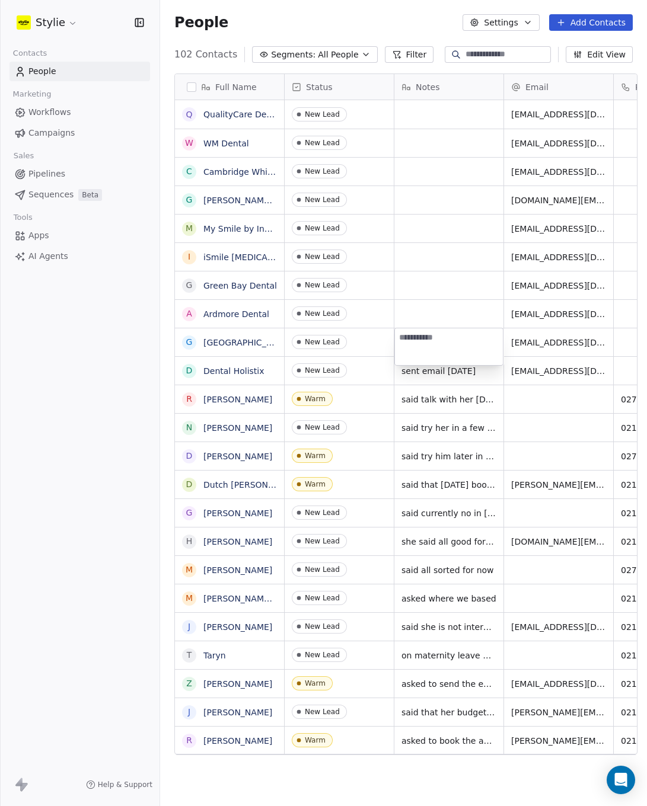
click at [423, 343] on textarea at bounding box center [449, 346] width 108 height 37
click at [450, 338] on textarea "**********" at bounding box center [449, 346] width 108 height 37
type textarea "**********"
click at [482, 343] on textarea "**********" at bounding box center [449, 346] width 108 height 37
drag, startPoint x: 487, startPoint y: 338, endPoint x: 380, endPoint y: 338, distance: 107.3
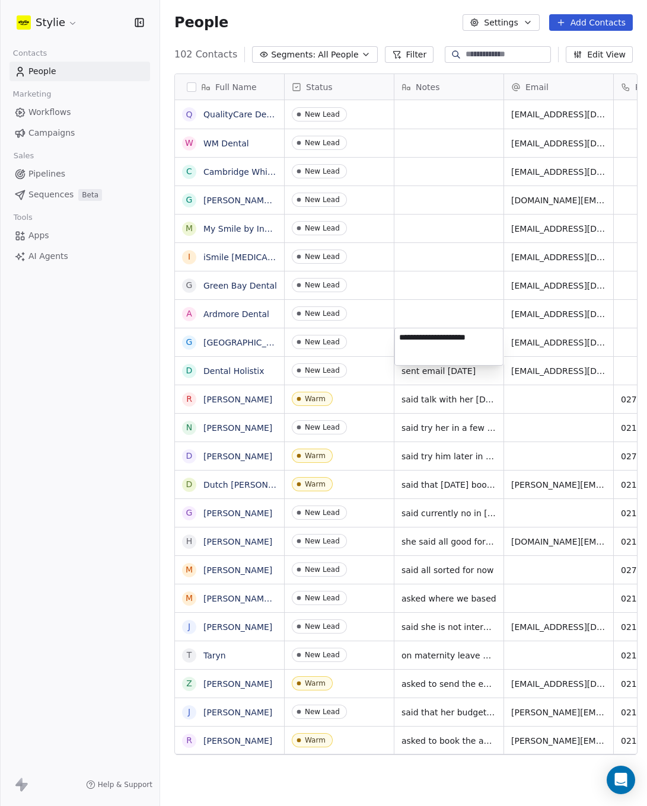
click at [380, 338] on html "Stylie Contacts People Marketing Workflows Campaigns Sales Pipelines Sequences …" at bounding box center [323, 403] width 647 height 806
drag, startPoint x: 400, startPoint y: 338, endPoint x: 493, endPoint y: 338, distance: 93.7
click at [493, 338] on textarea "**********" at bounding box center [449, 346] width 108 height 37
click at [426, 312] on html "Stylie Contacts People Marketing Workflows Campaigns Sales Pipelines Sequences …" at bounding box center [323, 403] width 647 height 806
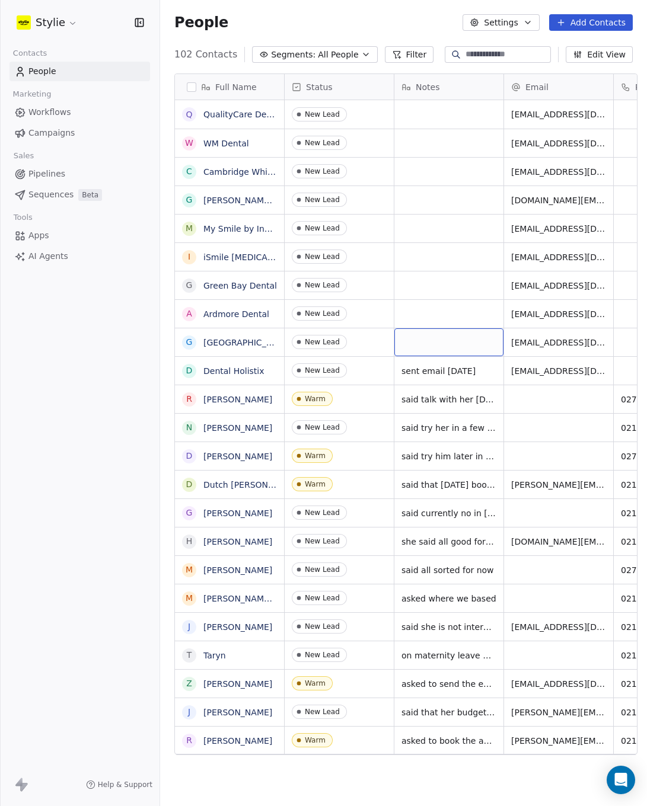
click at [420, 333] on div "grid" at bounding box center [448, 342] width 109 height 28
click at [422, 338] on textarea at bounding box center [449, 346] width 108 height 37
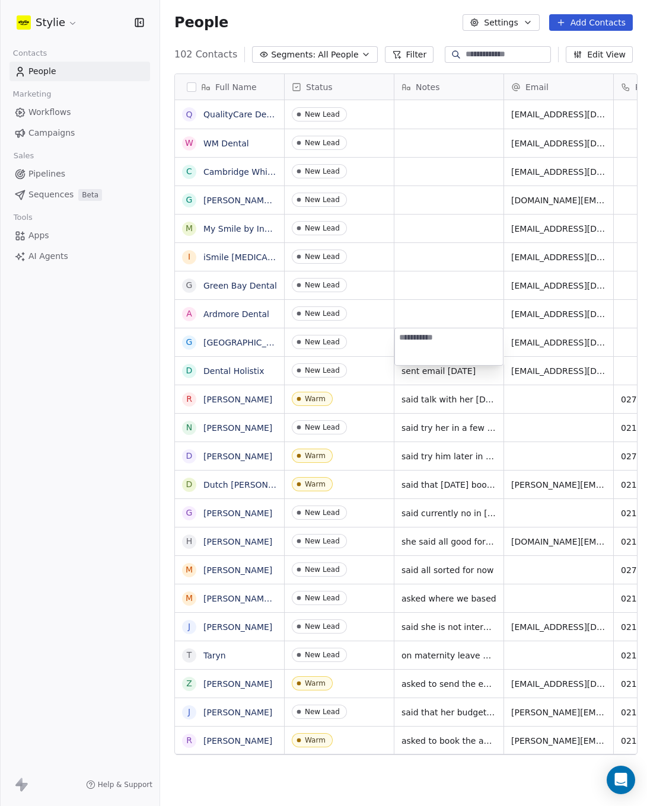
type textarea "**********"
click at [429, 306] on html "Stylie Contacts People Marketing Workflows Campaigns Sales Pipelines Sequences …" at bounding box center [323, 403] width 647 height 806
click at [429, 306] on div "grid" at bounding box center [448, 314] width 109 height 28
click at [429, 306] on textarea at bounding box center [449, 318] width 108 height 37
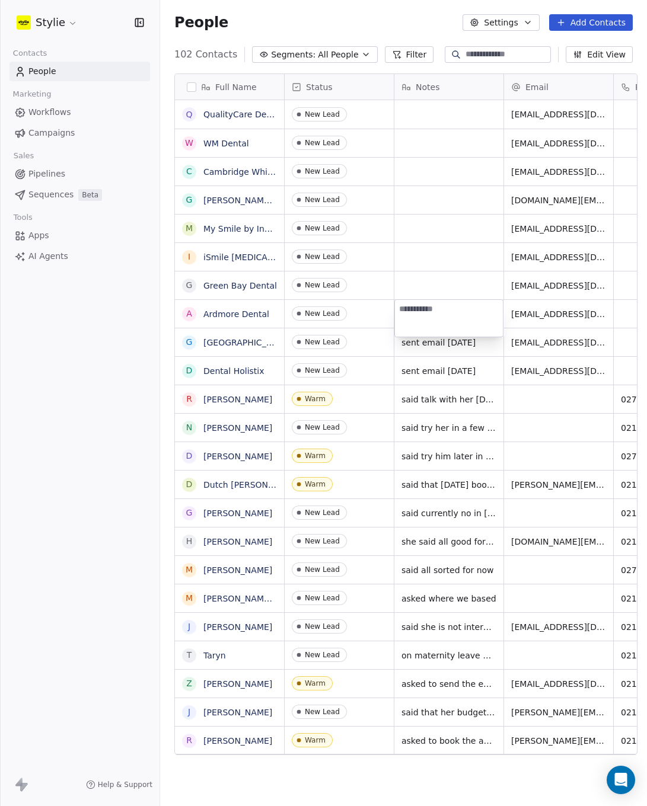
type textarea "**********"
click at [419, 282] on html "Stylie Contacts People Marketing Workflows Campaigns Sales Pipelines Sequences …" at bounding box center [323, 403] width 647 height 806
click at [419, 282] on div "grid" at bounding box center [448, 286] width 109 height 28
type textarea "**********"
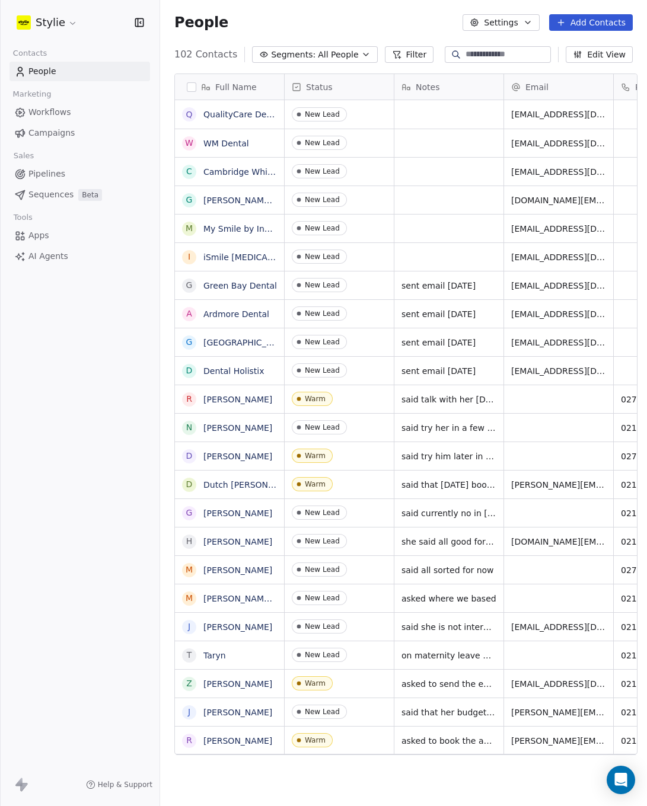
click at [420, 253] on html "Stylie Contacts People Marketing Workflows Campaigns Sales Pipelines Sequences …" at bounding box center [323, 403] width 647 height 806
click at [420, 253] on div "grid" at bounding box center [448, 257] width 109 height 28
type textarea "**********"
click at [420, 228] on html "Stylie Contacts People Marketing Workflows Campaigns Sales Pipelines Sequences …" at bounding box center [323, 403] width 647 height 806
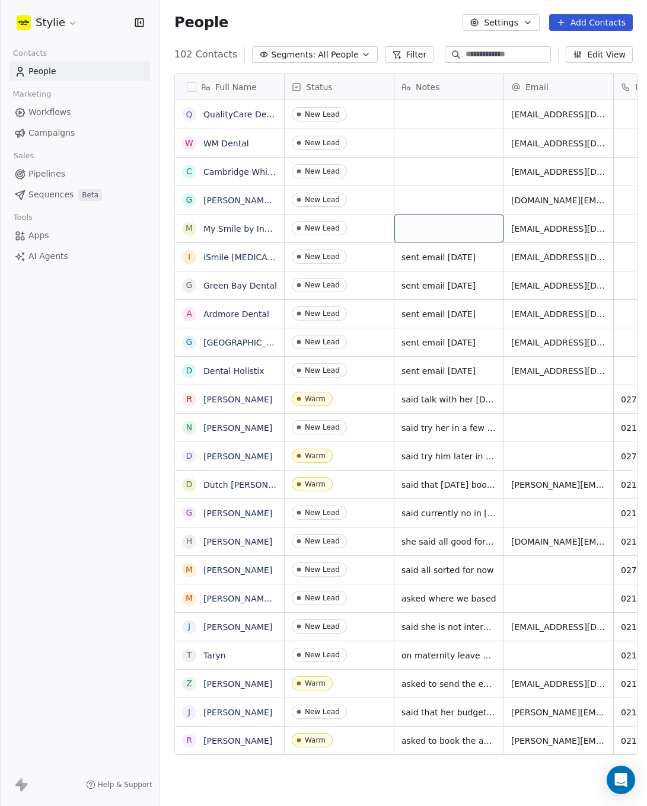
click at [420, 228] on div "grid" at bounding box center [448, 229] width 109 height 28
click at [445, 225] on div "grid" at bounding box center [448, 229] width 109 height 28
click at [410, 226] on div "grid" at bounding box center [448, 229] width 109 height 28
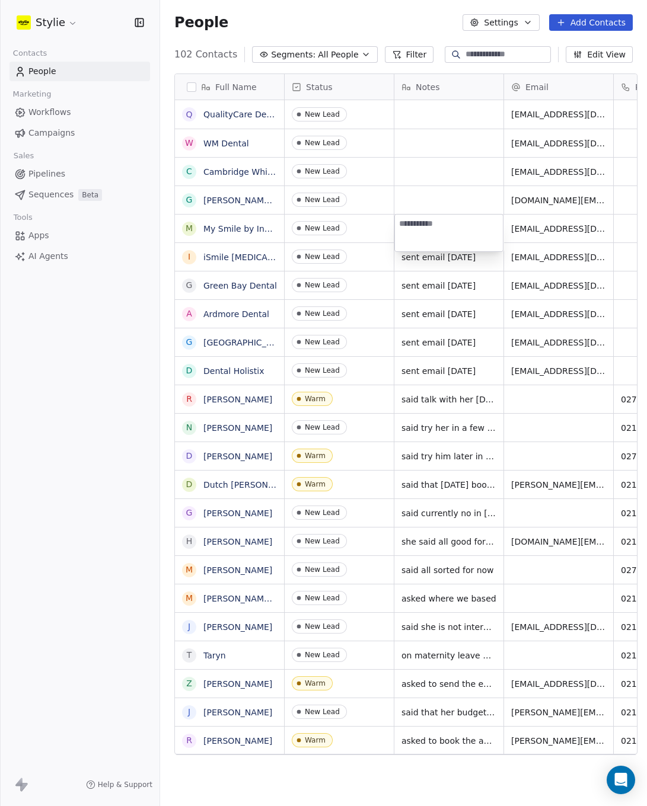
type textarea "**********"
click at [418, 197] on html "Stylie Contacts People Marketing Workflows Campaigns Sales Pipelines Sequences …" at bounding box center [323, 403] width 647 height 806
click at [417, 197] on div "grid" at bounding box center [448, 200] width 109 height 28
type textarea "**********"
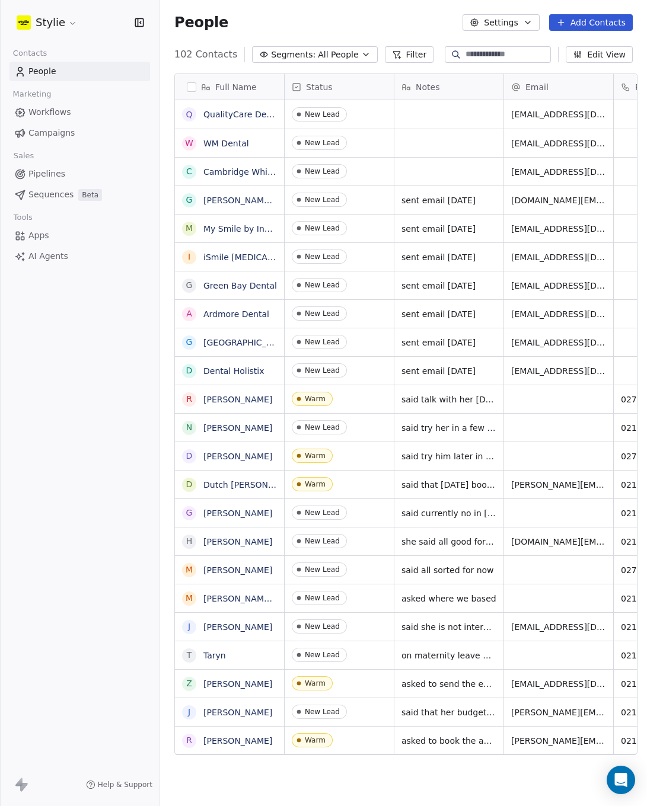
click at [419, 170] on html "Stylie Contacts People Marketing Workflows Campaigns Sales Pipelines Sequences …" at bounding box center [323, 403] width 647 height 806
click at [419, 170] on div "grid" at bounding box center [448, 172] width 109 height 28
click at [419, 170] on textarea at bounding box center [449, 176] width 108 height 37
type textarea "**********"
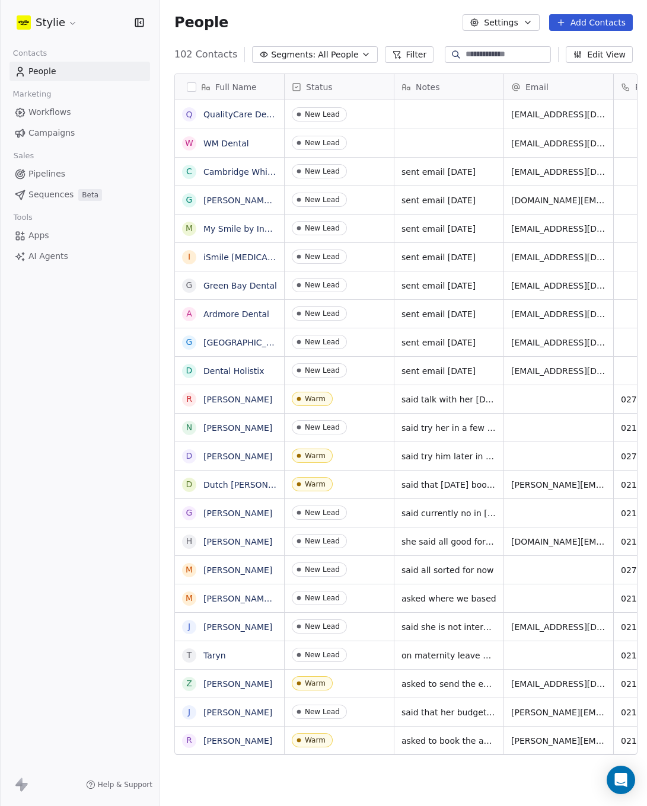
click at [417, 133] on html "Stylie Contacts People Marketing Workflows Campaigns Sales Pipelines Sequences …" at bounding box center [323, 403] width 647 height 806
click at [416, 136] on div "grid" at bounding box center [448, 143] width 109 height 28
click at [416, 136] on textarea at bounding box center [449, 147] width 108 height 37
type textarea "**********"
click at [420, 117] on html "Stylie Contacts People Marketing Workflows Campaigns Sales Pipelines Sequences …" at bounding box center [323, 403] width 647 height 806
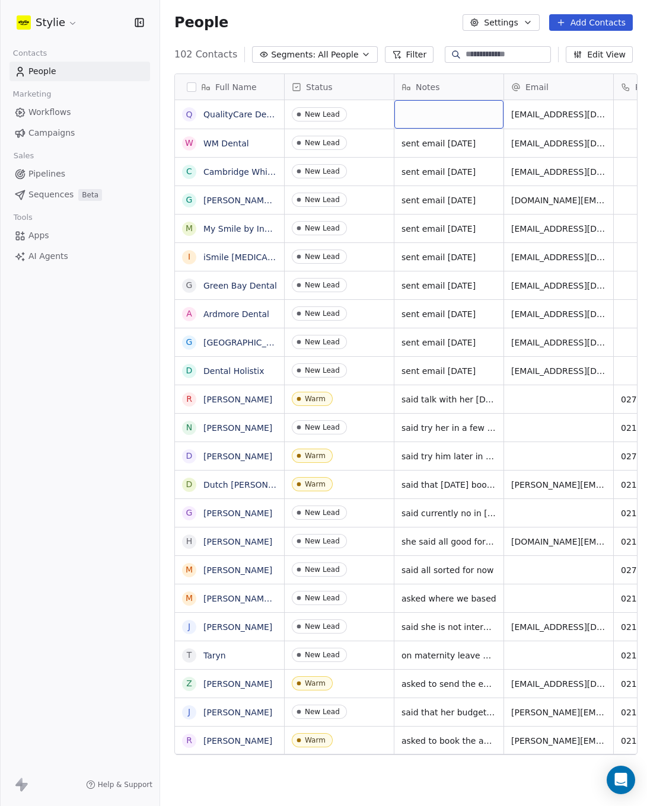
click at [420, 117] on div "grid" at bounding box center [448, 114] width 109 height 28
click at [421, 117] on textarea at bounding box center [449, 119] width 108 height 37
type textarea "**********"
click at [506, 225] on html "Stylie Contacts People Marketing Workflows Campaigns Sales Pipelines Sequences …" at bounding box center [323, 403] width 647 height 806
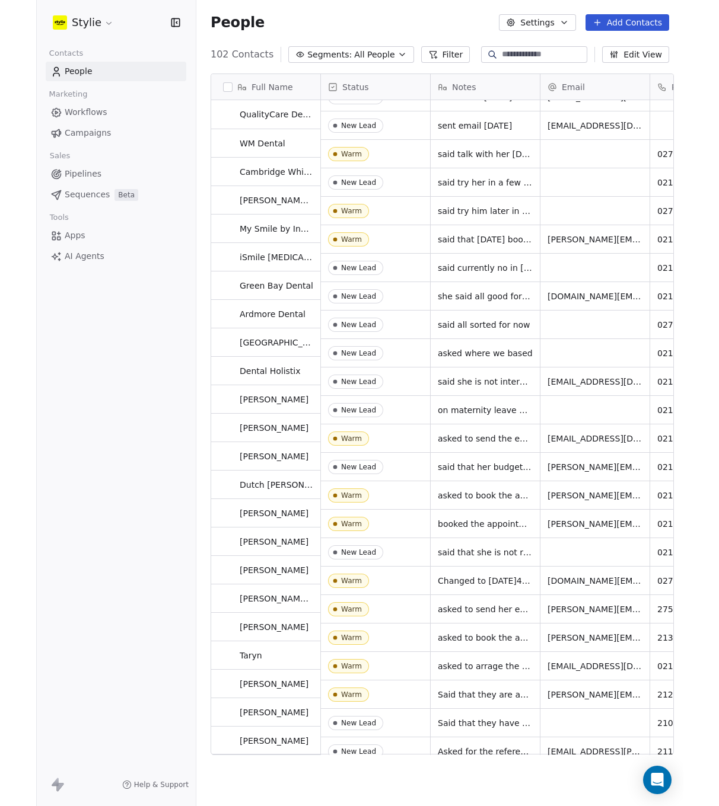
scroll to position [0, 0]
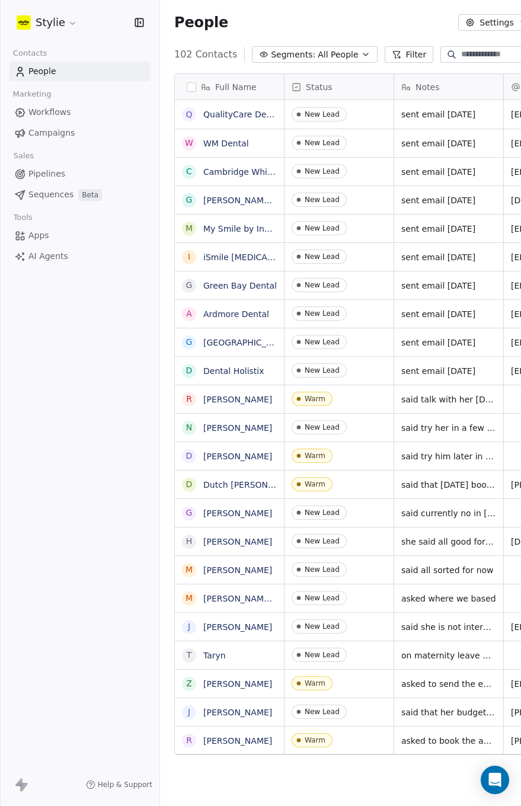
click at [28, 71] on link "People" at bounding box center [79, 72] width 141 height 20
